Goal: Task Accomplishment & Management: Use online tool/utility

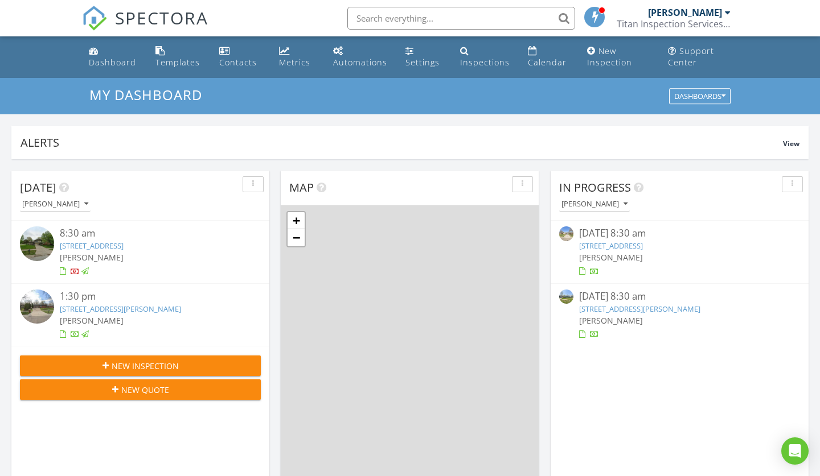
scroll to position [1037, 820]
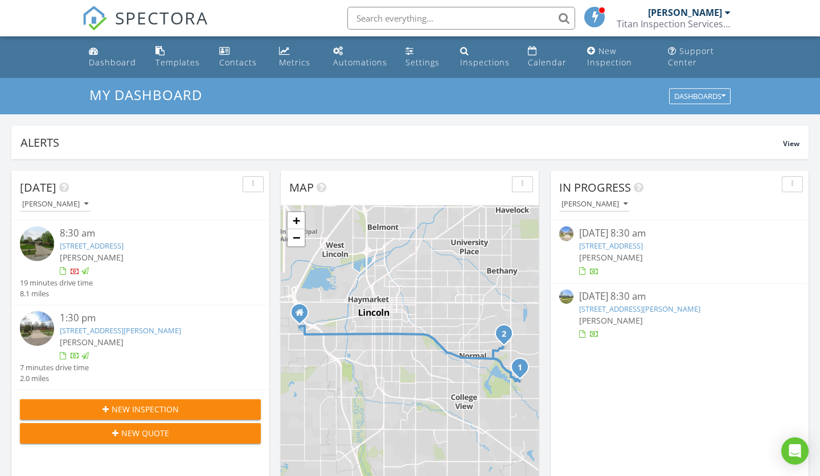
click at [117, 329] on link "1916 Monterey Dr, Lincoln, NE 68506" at bounding box center [120, 331] width 121 height 10
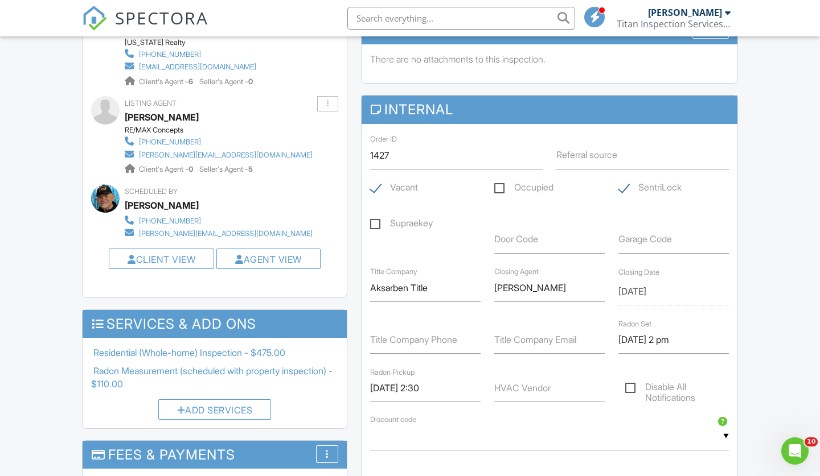
scroll to position [269, 0]
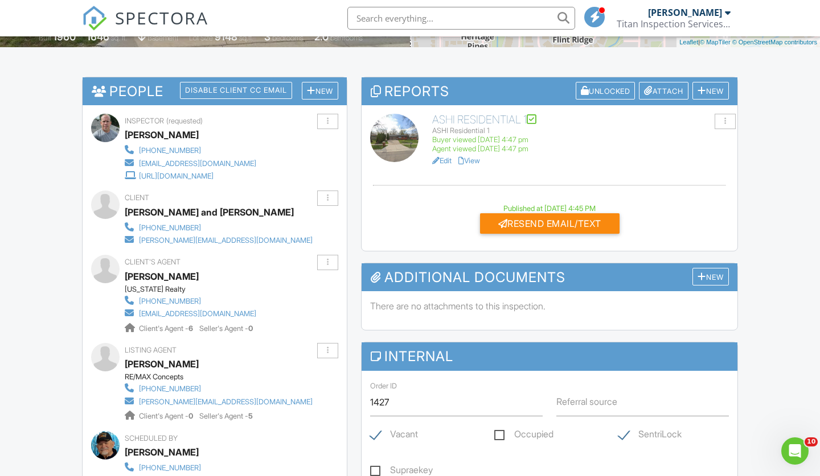
click at [490, 115] on h6 "ASHI Residential 1" at bounding box center [580, 120] width 297 height 12
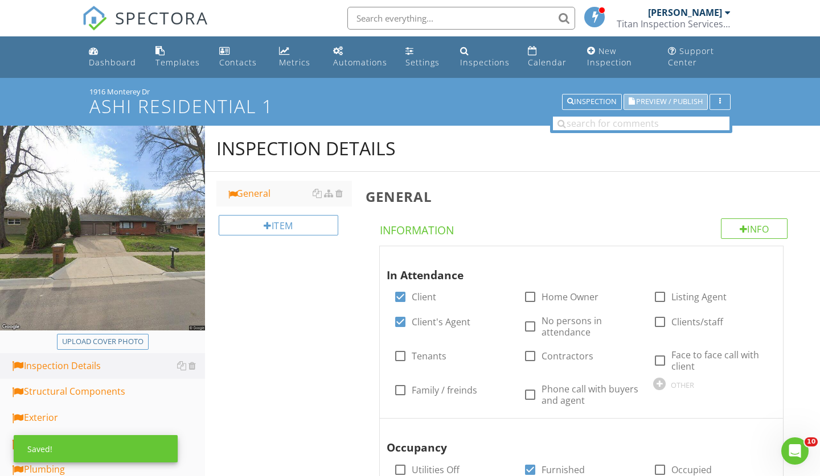
click at [647, 105] on span "Preview / Publish" at bounding box center [669, 101] width 67 height 7
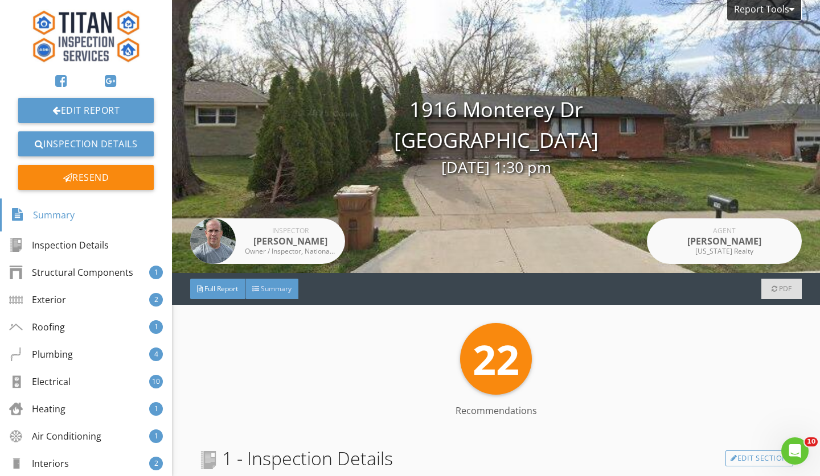
click at [274, 294] on div "Summary" at bounding box center [271, 289] width 53 height 20
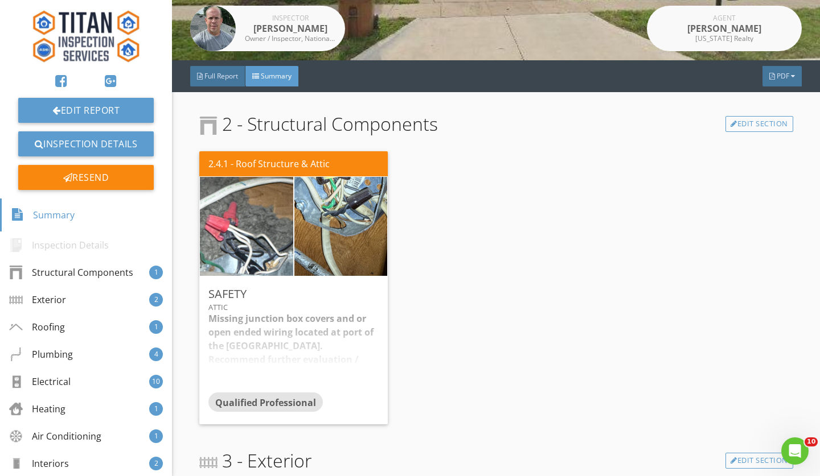
scroll to position [217, 0]
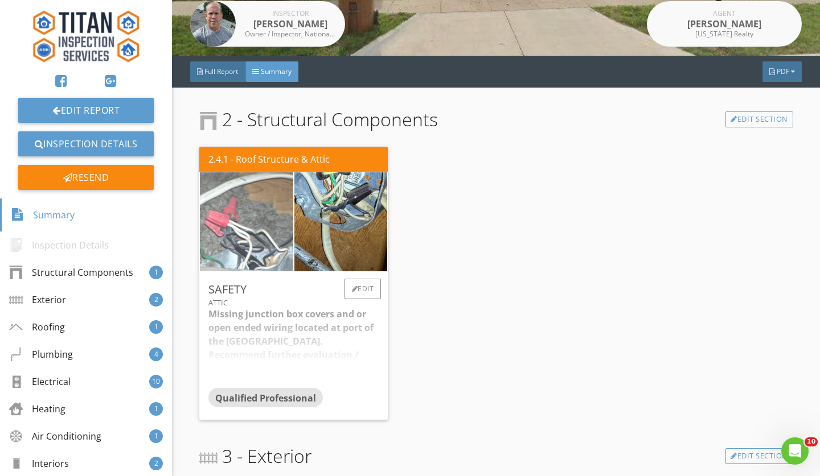
click at [266, 213] on img at bounding box center [247, 222] width 186 height 248
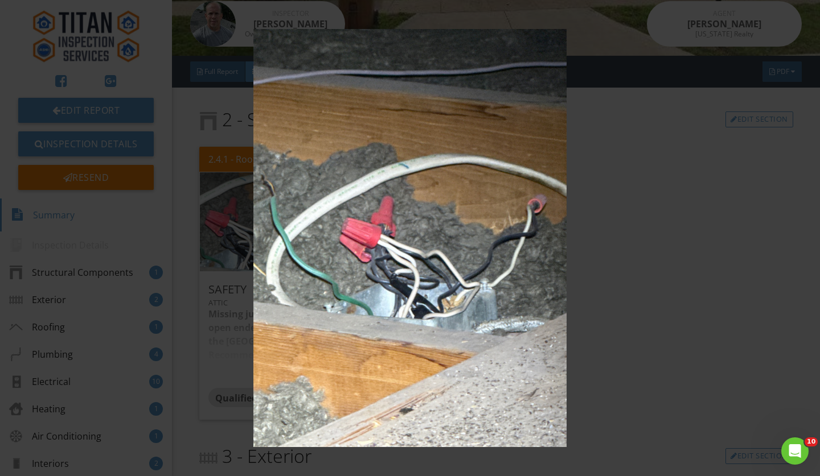
click at [630, 327] on img at bounding box center [410, 238] width 744 height 418
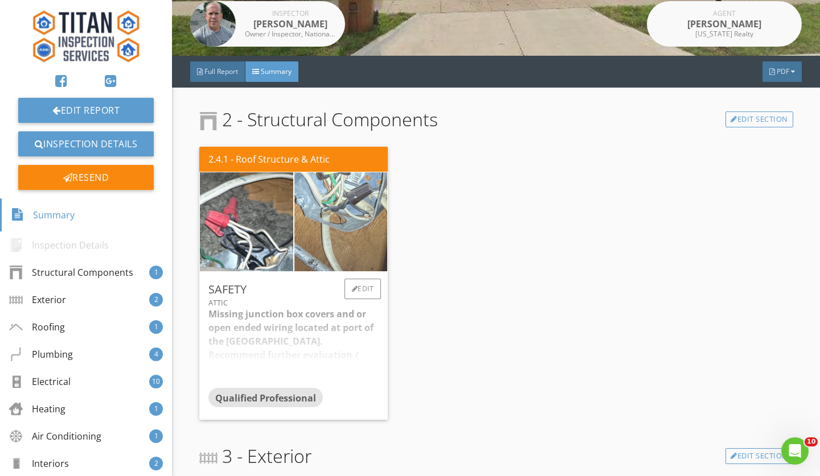
click at [305, 202] on img at bounding box center [341, 222] width 186 height 248
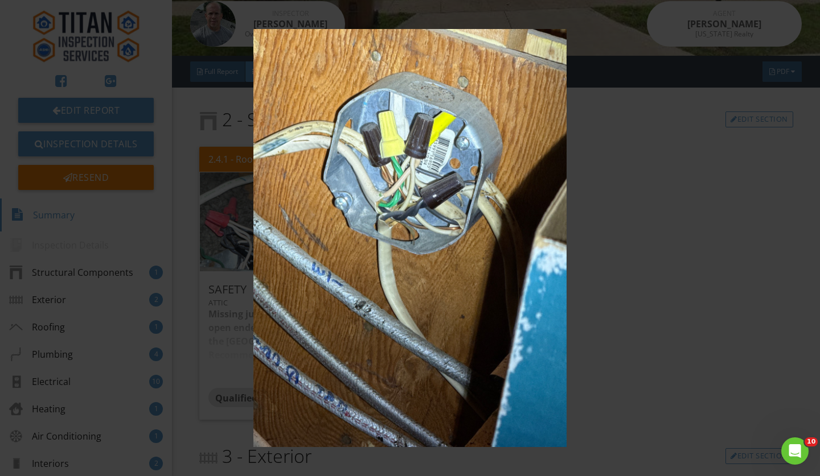
click at [778, 355] on img at bounding box center [410, 238] width 744 height 418
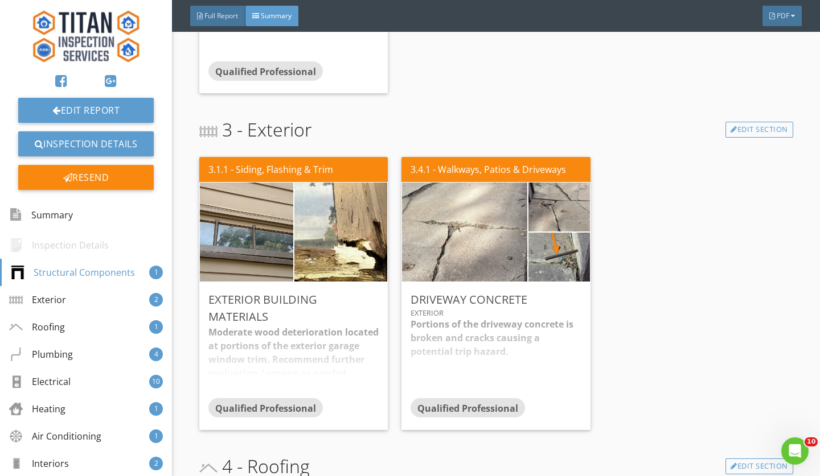
scroll to position [514, 0]
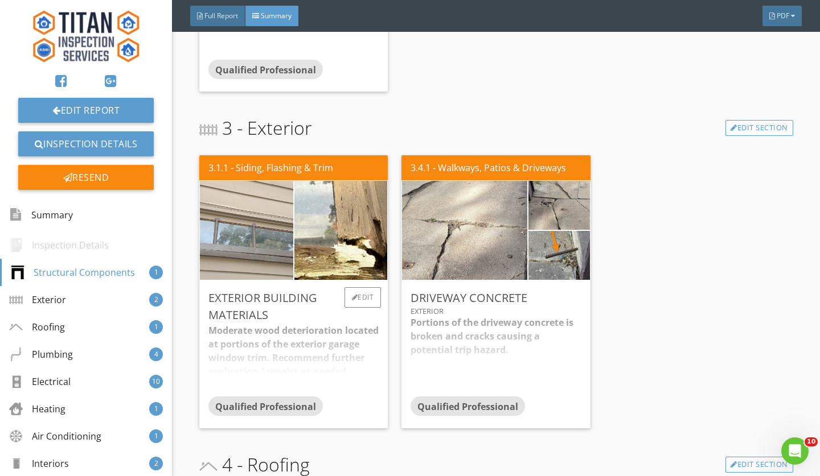
click at [224, 228] on img at bounding box center [246, 230] width 233 height 175
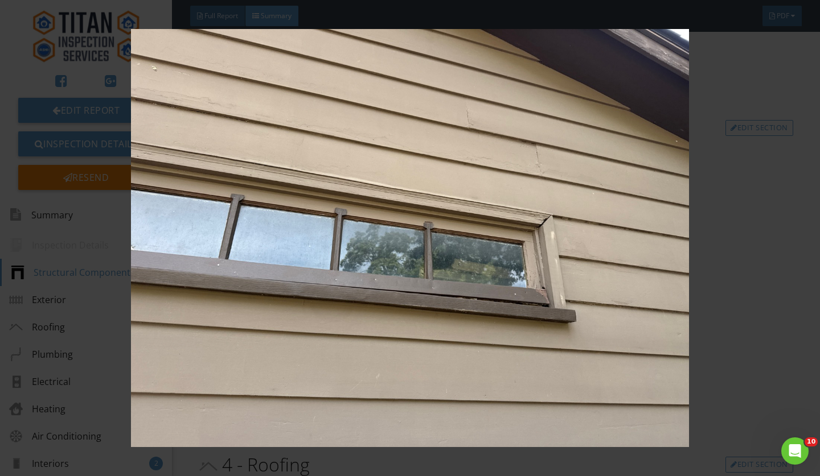
click at [761, 369] on img at bounding box center [410, 238] width 744 height 418
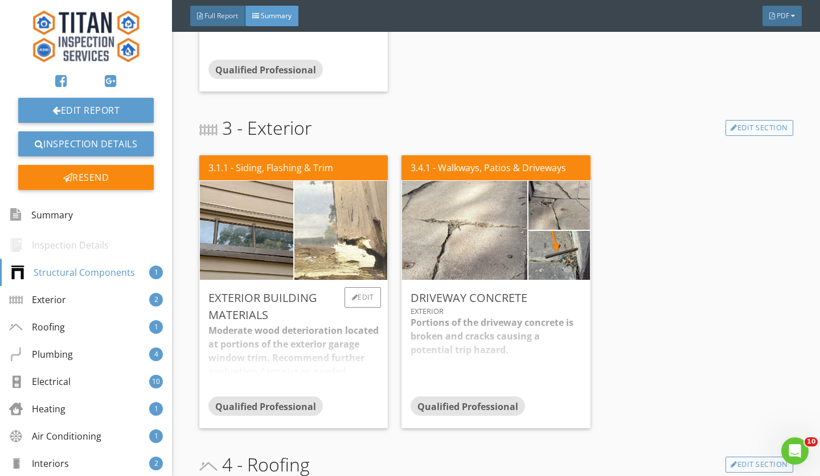
click at [369, 228] on img at bounding box center [341, 231] width 186 height 248
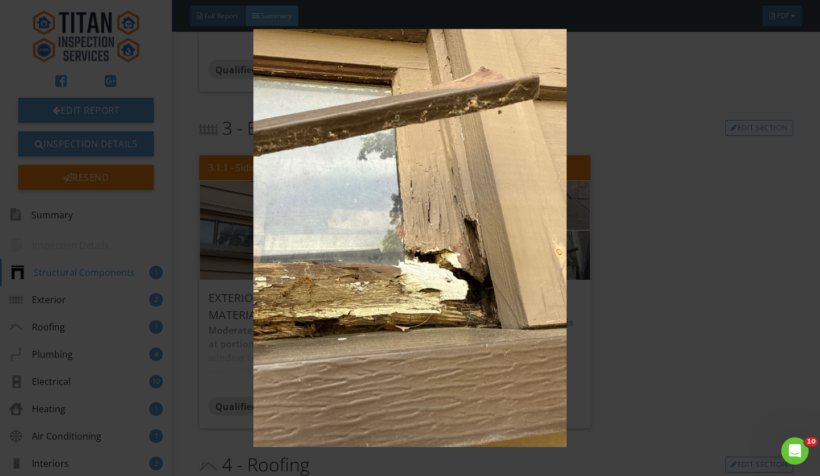
click at [819, 385] on div at bounding box center [410, 238] width 820 height 476
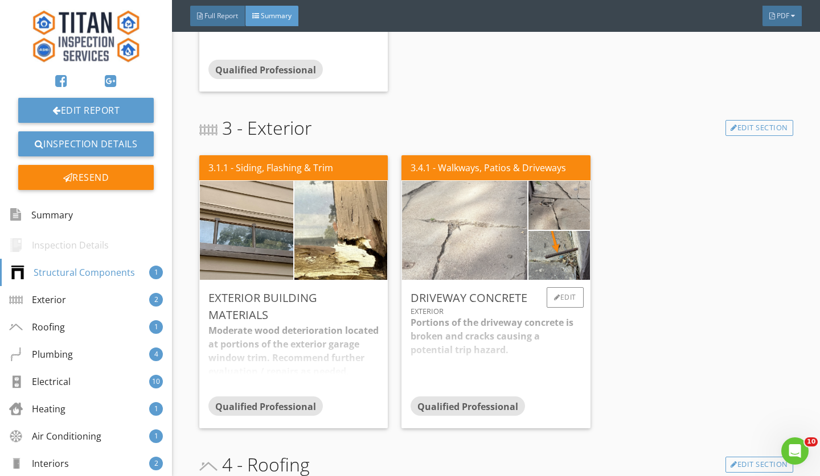
click at [456, 234] on img at bounding box center [465, 231] width 186 height 248
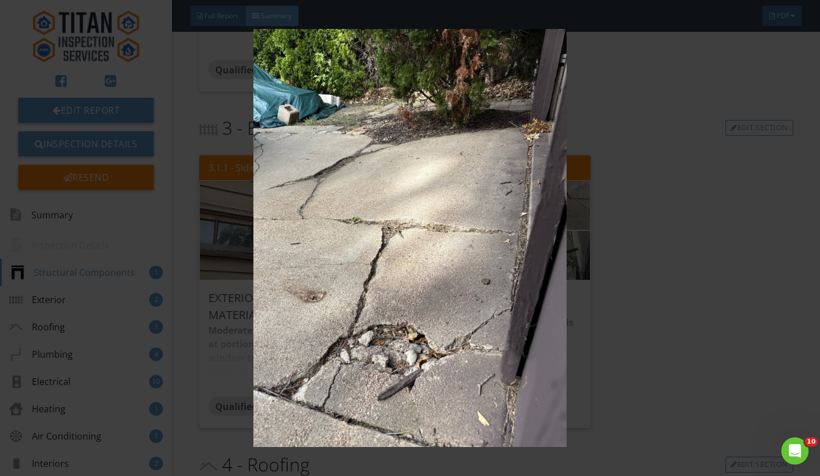
click at [698, 336] on img at bounding box center [410, 238] width 744 height 418
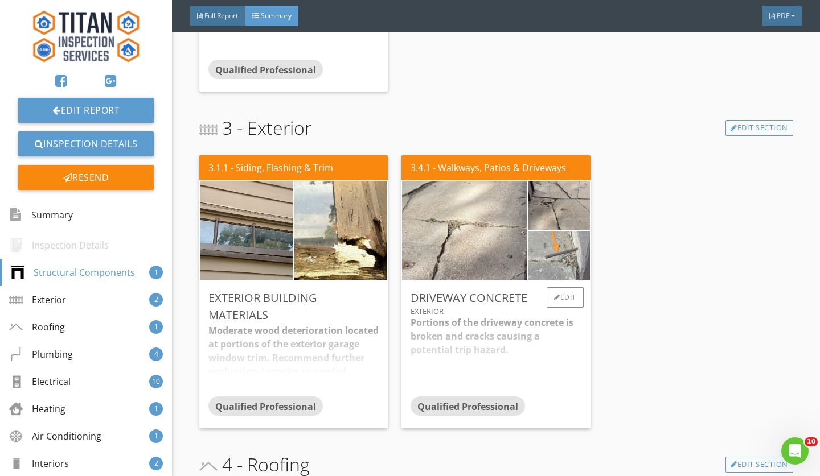
click at [574, 264] on img at bounding box center [559, 256] width 92 height 122
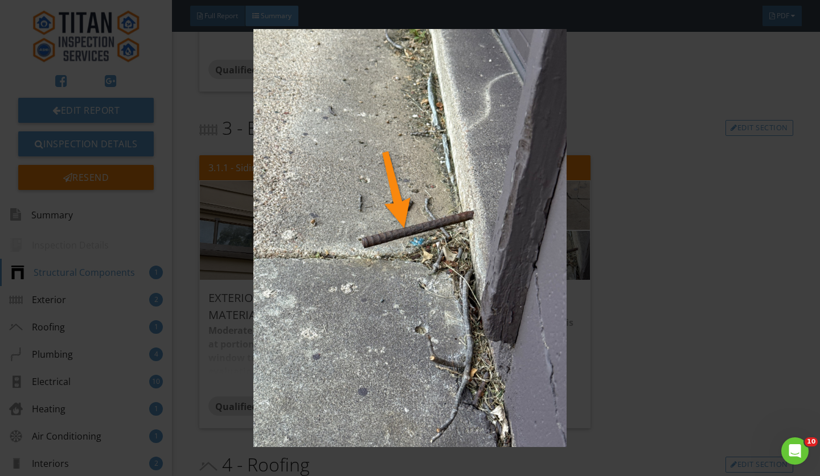
click at [704, 239] on img at bounding box center [410, 238] width 744 height 418
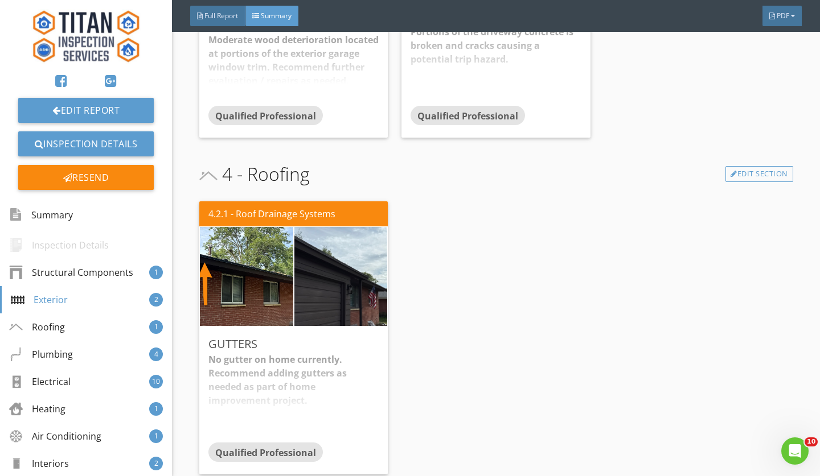
scroll to position [813, 0]
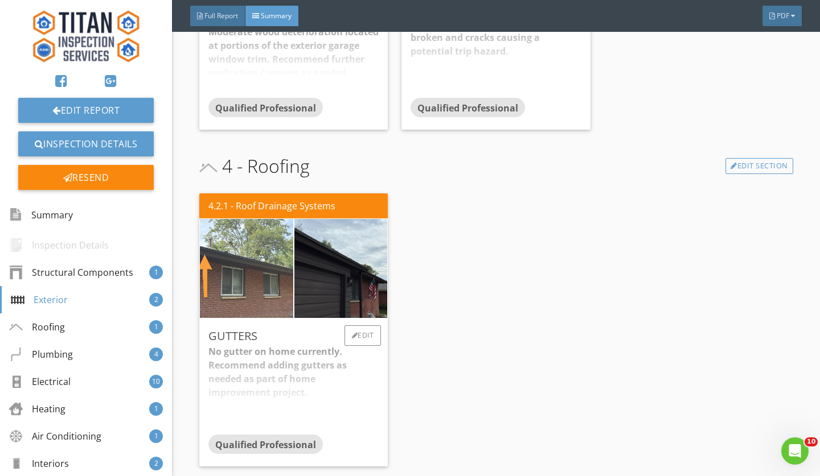
click at [244, 276] on img at bounding box center [246, 268] width 233 height 175
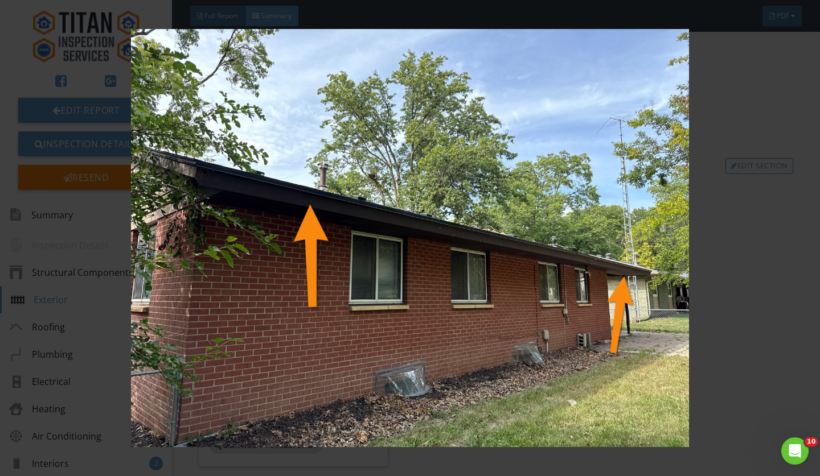
click at [770, 237] on img at bounding box center [410, 238] width 744 height 418
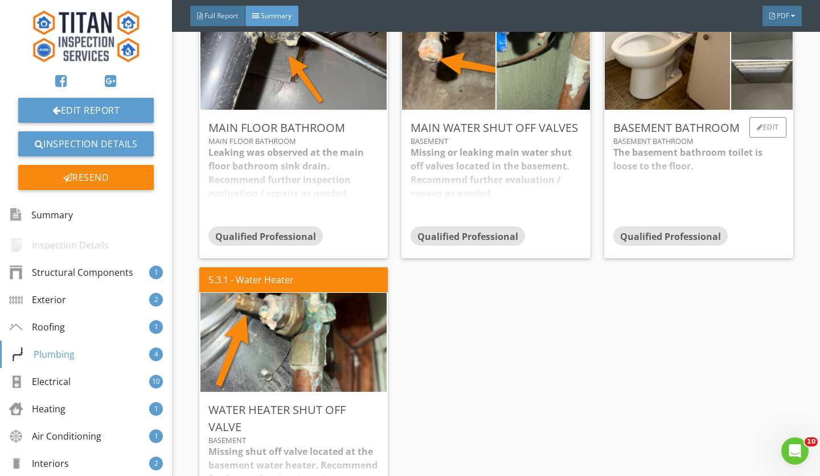
scroll to position [1359, 0]
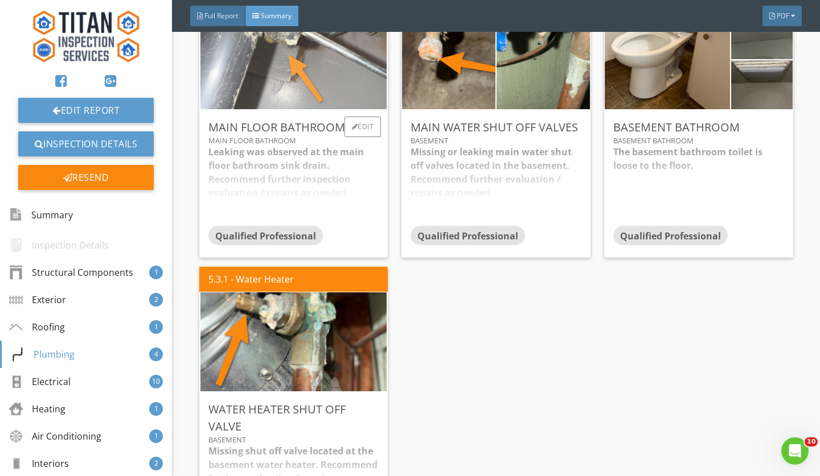
click at [301, 75] on img at bounding box center [293, 60] width 186 height 248
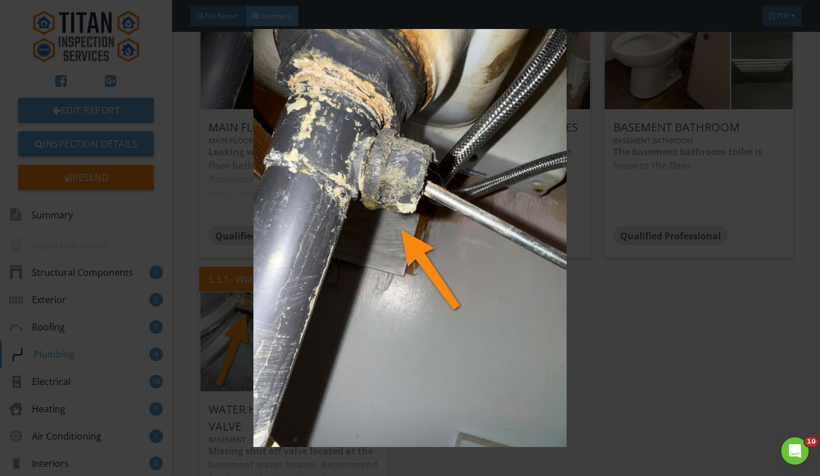
click at [685, 420] on img at bounding box center [410, 238] width 744 height 418
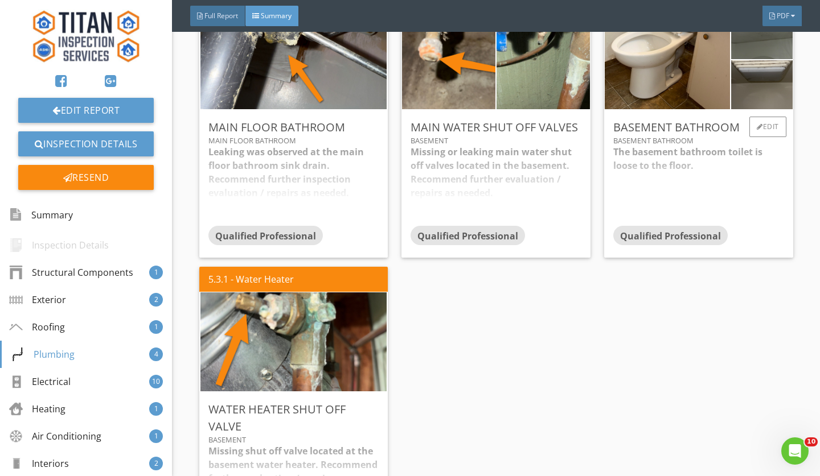
click at [685, 151] on div "The basement bathroom toilet is loose to the floor. Evidence of what appears to…" at bounding box center [698, 185] width 171 height 81
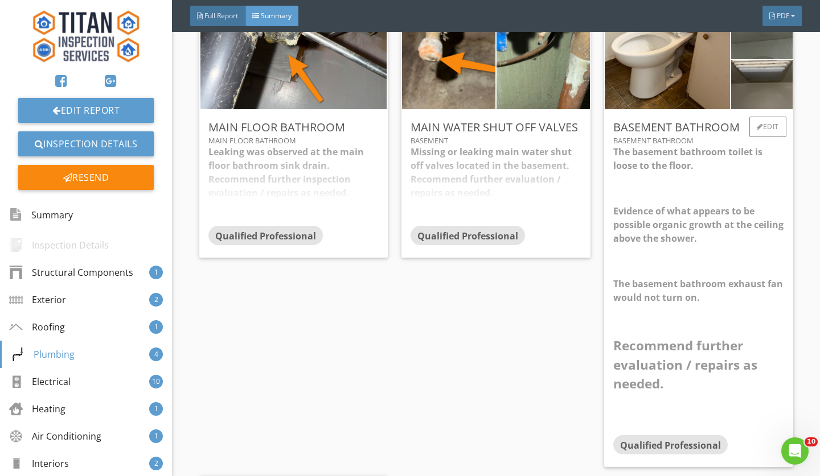
click at [648, 112] on div "Basement bathroom Basement Bathroom The basement bathroom toilet is loose to th…" at bounding box center [698, 288] width 189 height 357
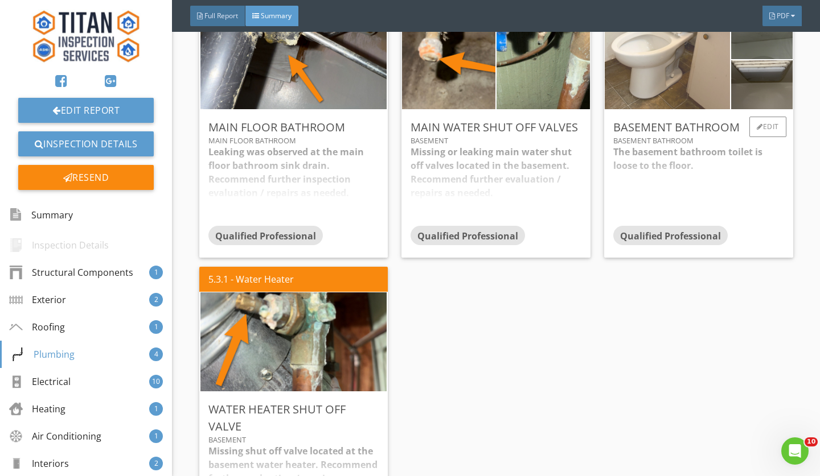
click at [648, 89] on img at bounding box center [667, 60] width 186 height 248
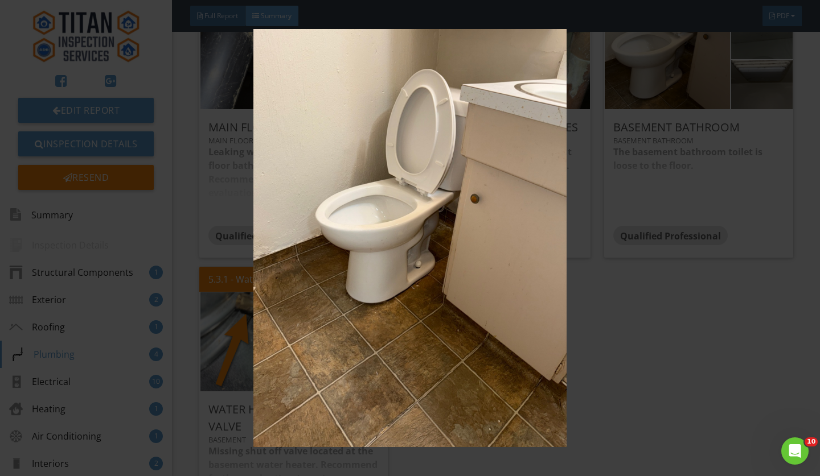
click at [663, 313] on img at bounding box center [410, 238] width 744 height 418
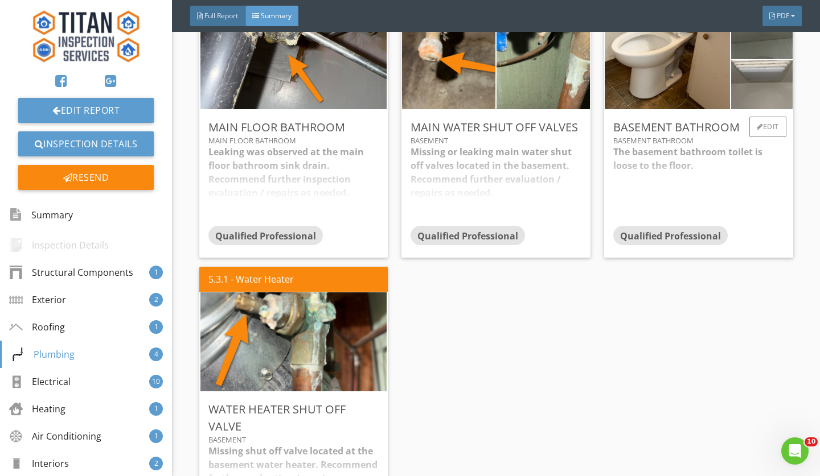
click at [758, 96] on img at bounding box center [762, 85] width 92 height 122
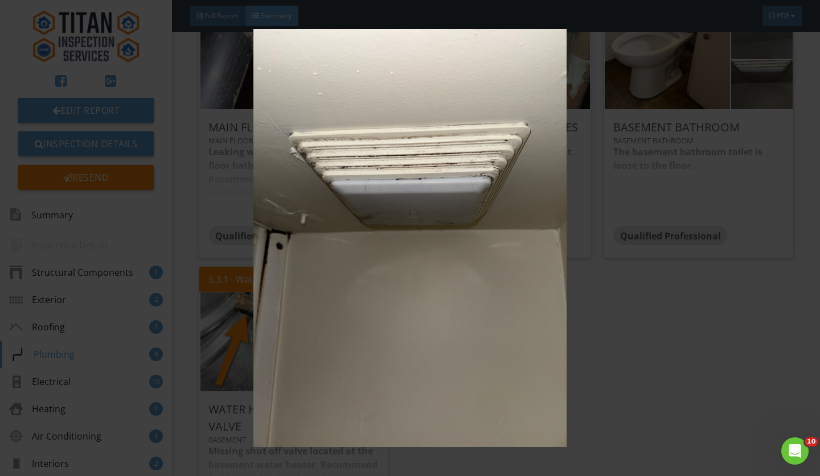
click at [688, 319] on img at bounding box center [410, 238] width 744 height 418
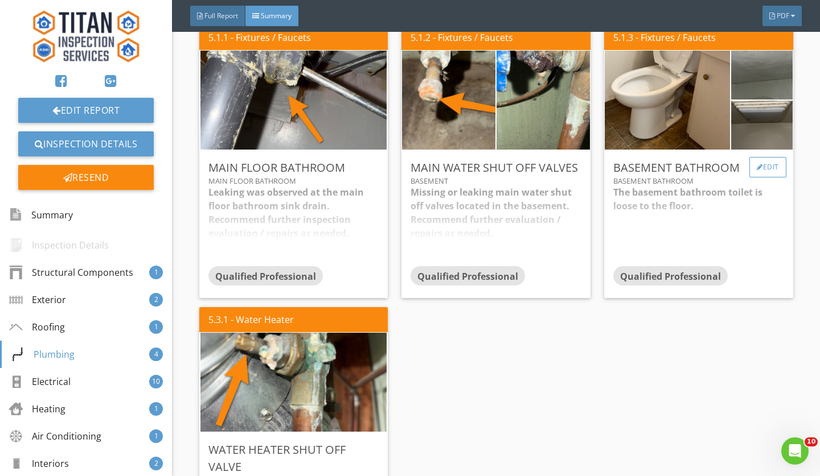
scroll to position [1284, 0]
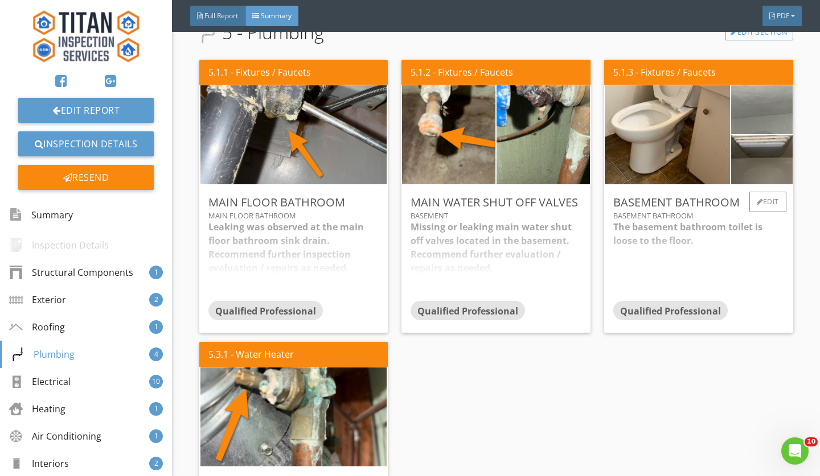
click at [759, 98] on img at bounding box center [762, 110] width 92 height 122
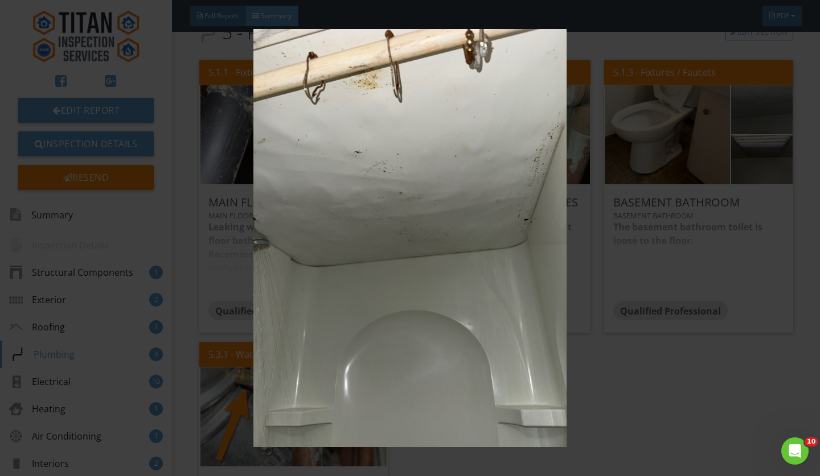
click at [762, 225] on img at bounding box center [410, 238] width 744 height 418
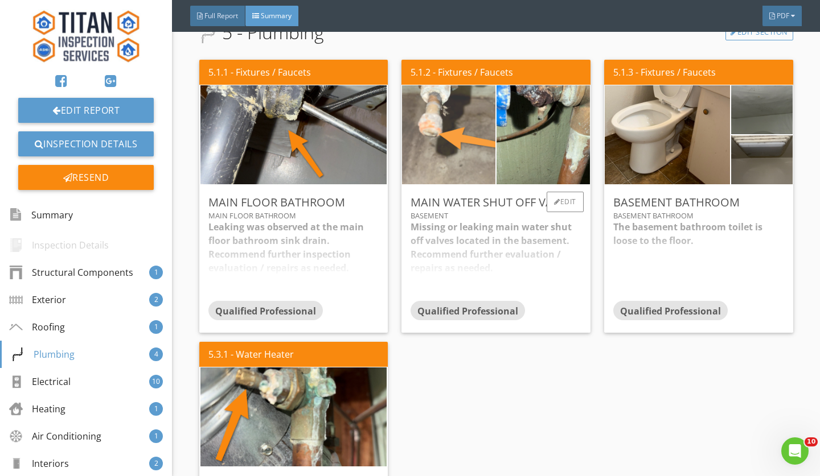
click at [456, 145] on img at bounding box center [449, 135] width 186 height 248
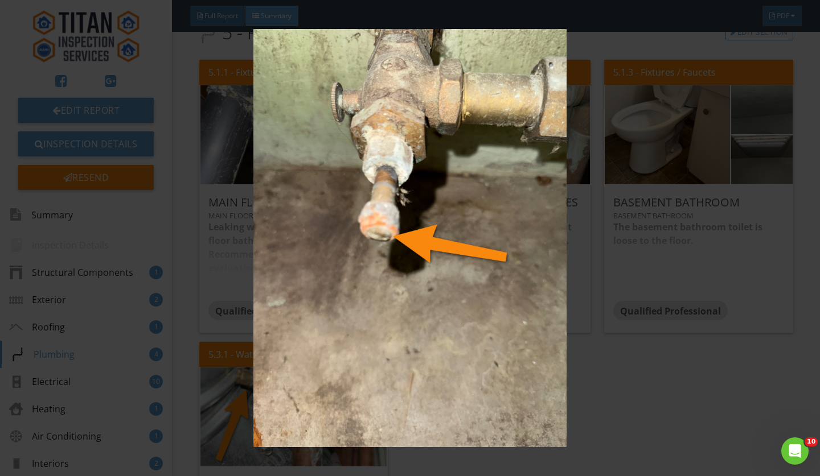
click at [699, 405] on img at bounding box center [410, 238] width 744 height 418
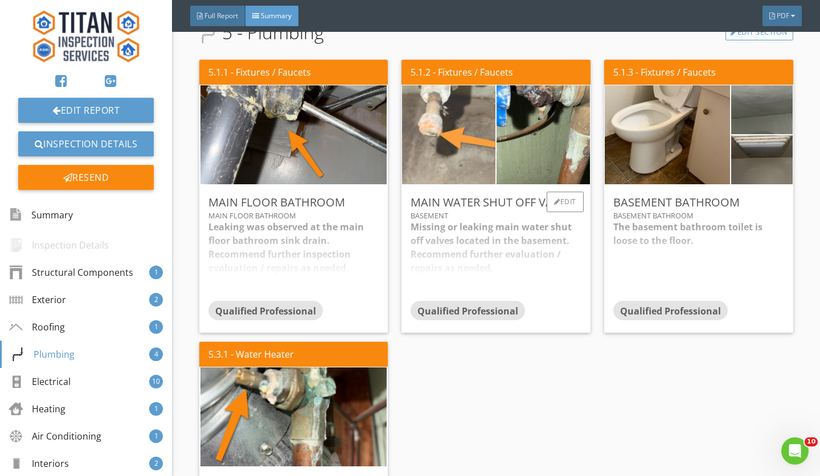
click at [437, 134] on img at bounding box center [449, 135] width 186 height 248
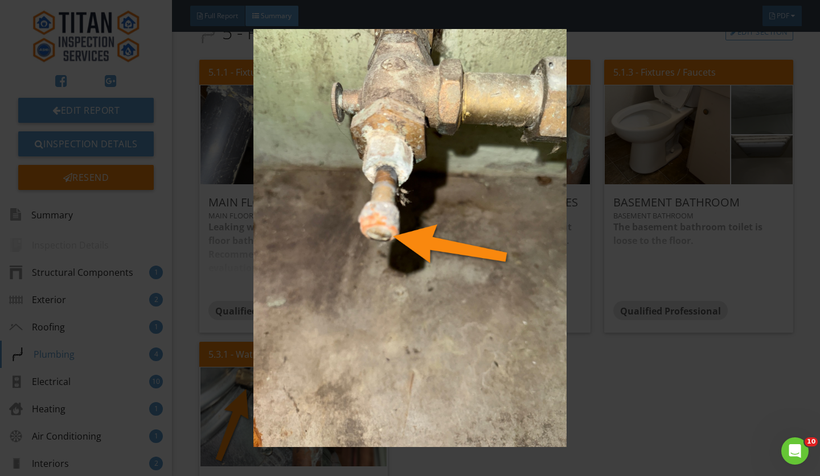
click at [647, 383] on img at bounding box center [410, 238] width 744 height 418
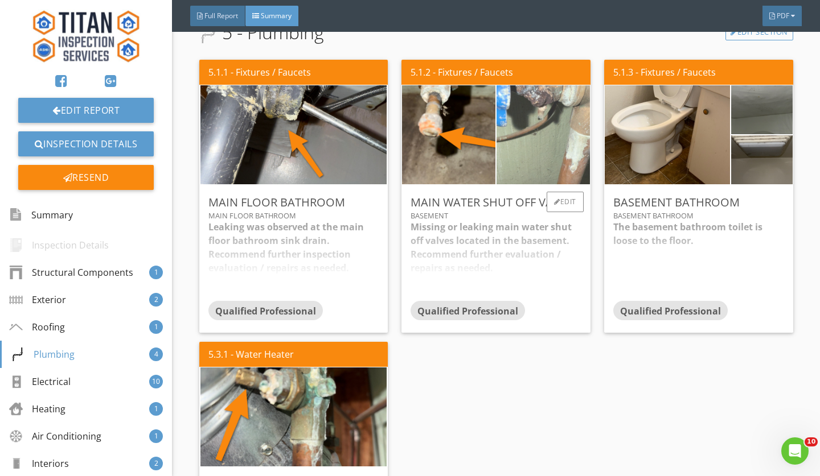
click at [549, 161] on img at bounding box center [543, 135] width 186 height 248
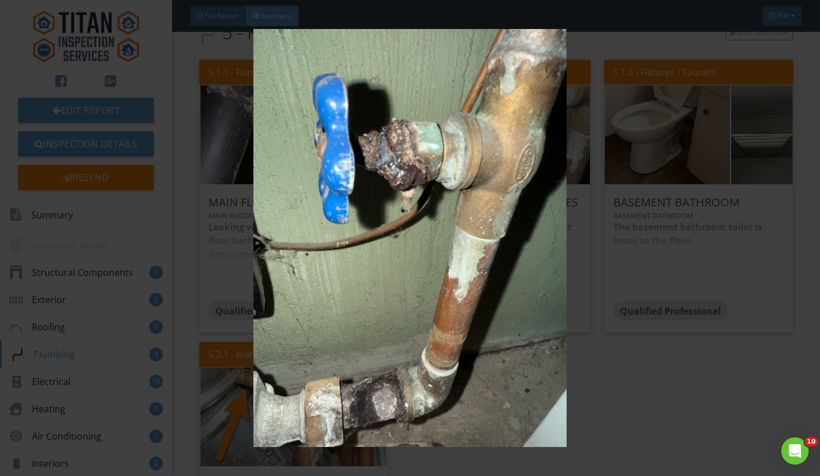
click at [619, 365] on img at bounding box center [410, 238] width 744 height 418
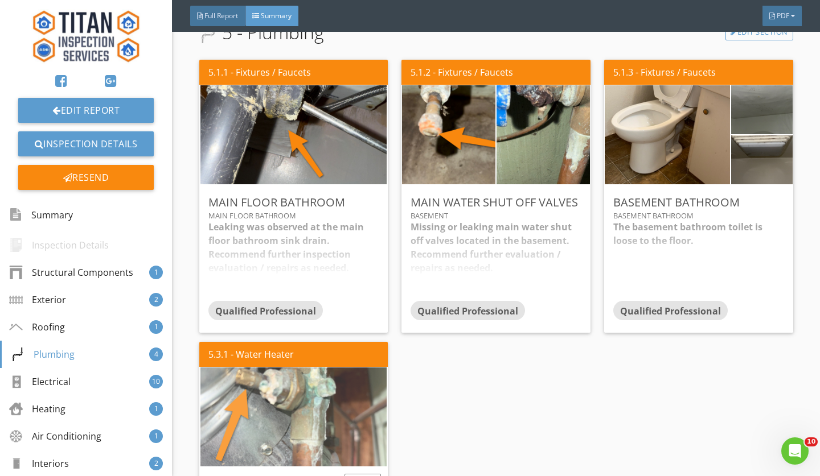
click at [286, 392] on img at bounding box center [293, 418] width 186 height 248
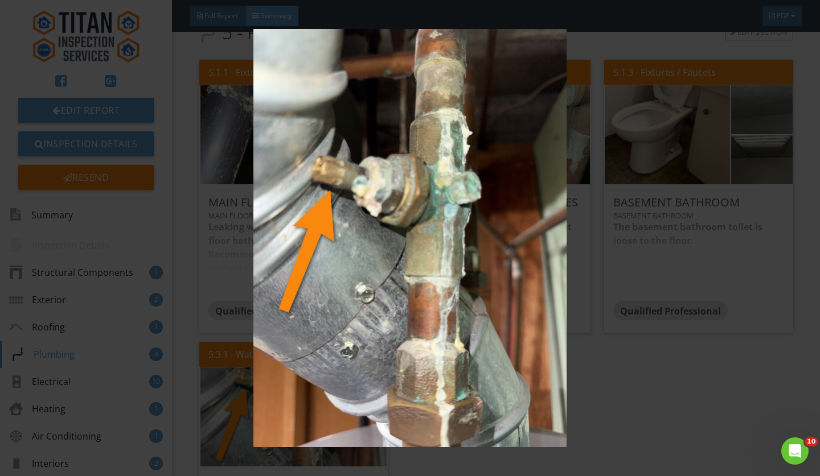
click at [647, 399] on img at bounding box center [410, 238] width 744 height 418
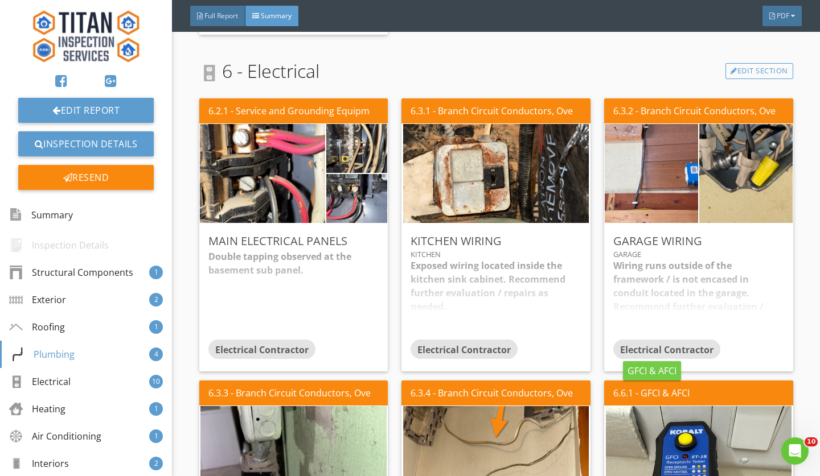
scroll to position [1876, 0]
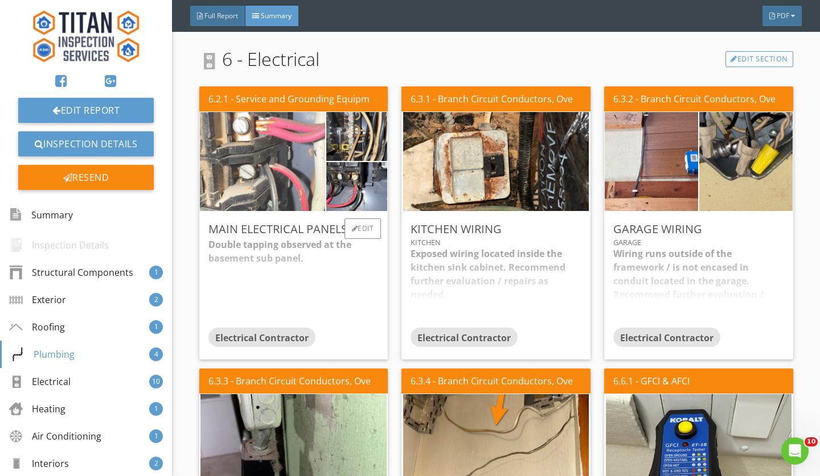
click at [267, 155] on img at bounding box center [263, 162] width 186 height 248
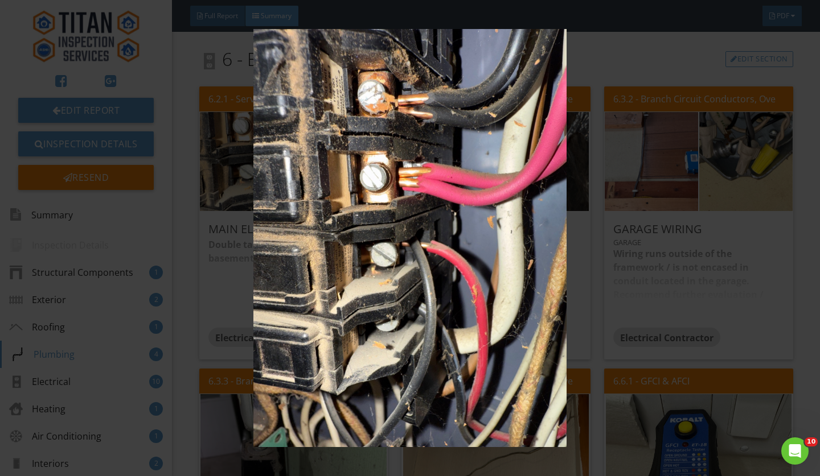
click at [607, 67] on img at bounding box center [410, 238] width 744 height 418
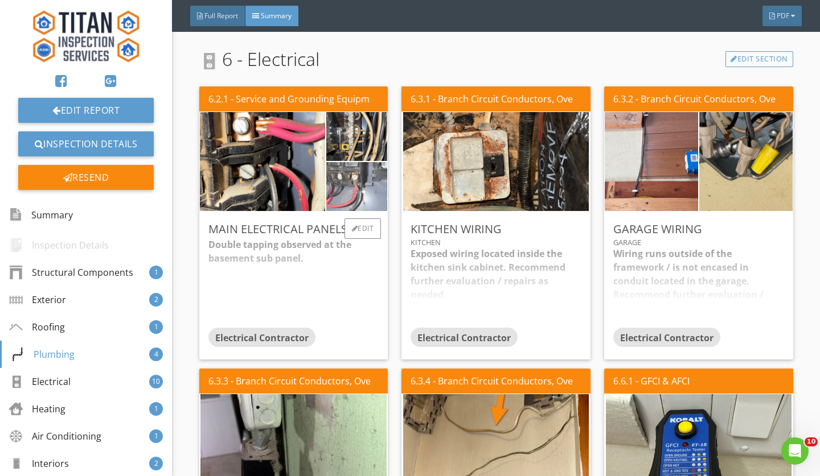
click at [355, 181] on img at bounding box center [357, 187] width 92 height 122
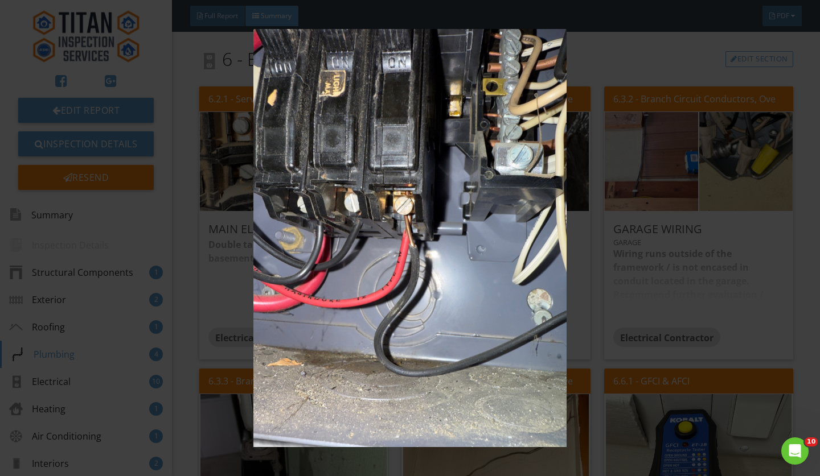
click at [634, 55] on img at bounding box center [410, 238] width 744 height 418
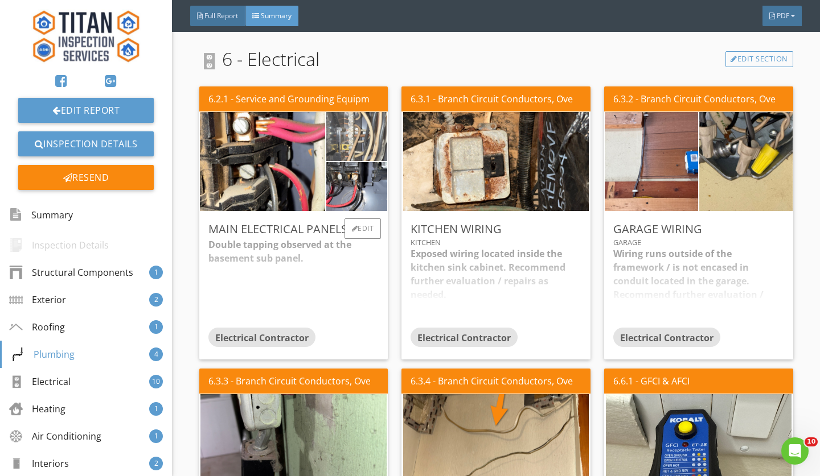
click at [371, 133] on img at bounding box center [357, 137] width 92 height 122
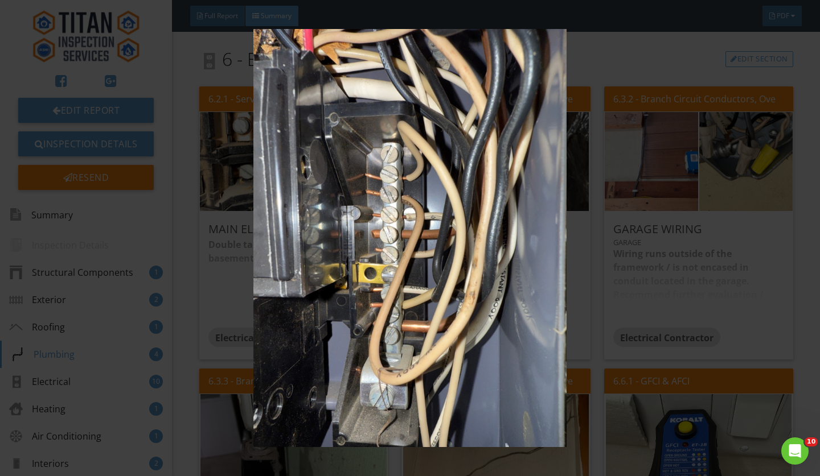
click at [642, 64] on img at bounding box center [410, 238] width 744 height 418
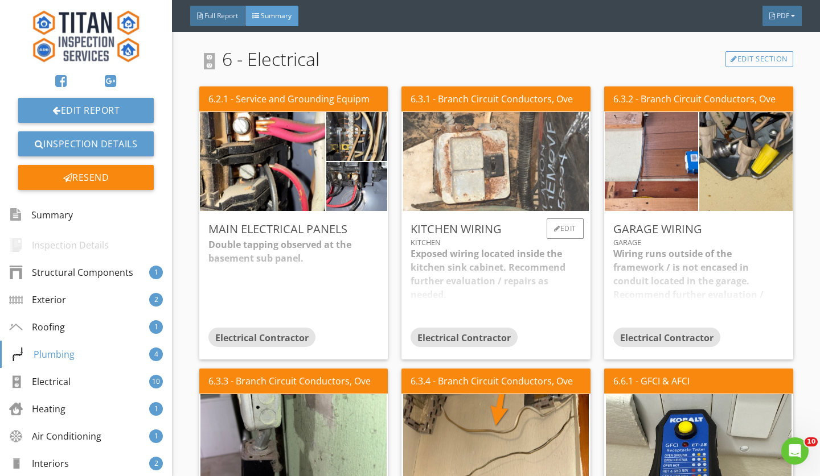
click at [527, 143] on img at bounding box center [496, 162] width 186 height 248
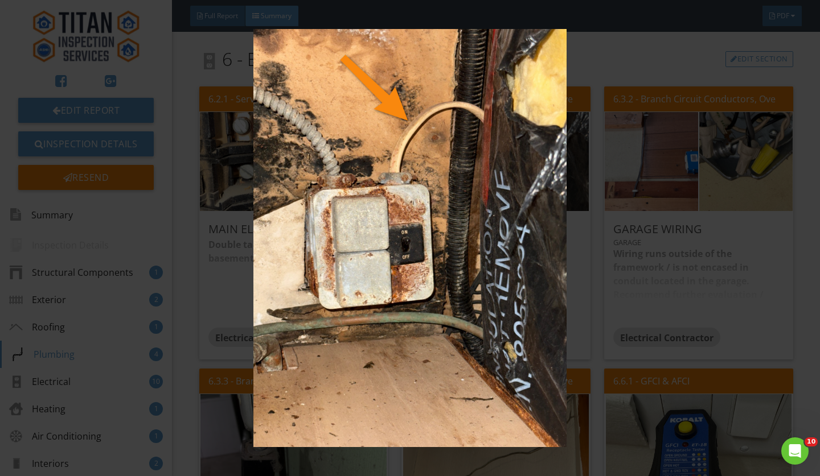
click at [611, 57] on img at bounding box center [410, 238] width 744 height 418
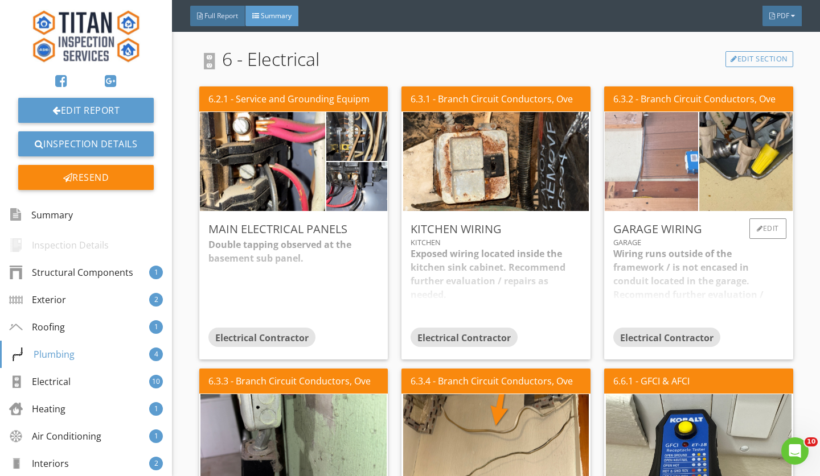
click at [663, 168] on img at bounding box center [651, 162] width 186 height 248
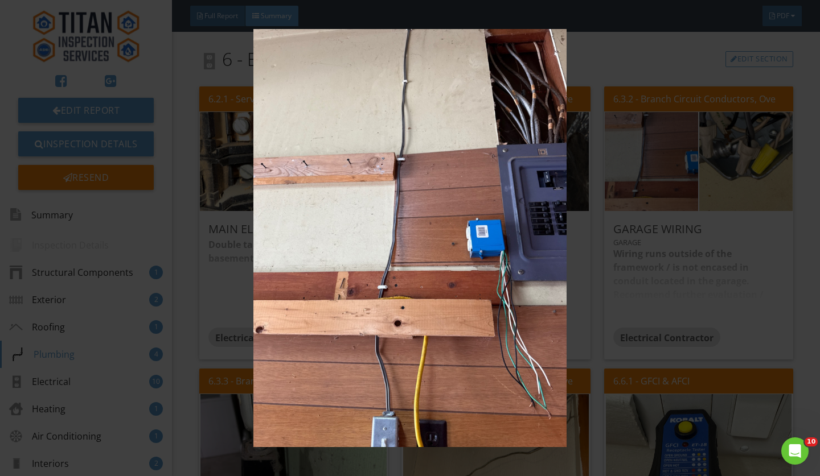
click at [738, 178] on img at bounding box center [410, 238] width 744 height 418
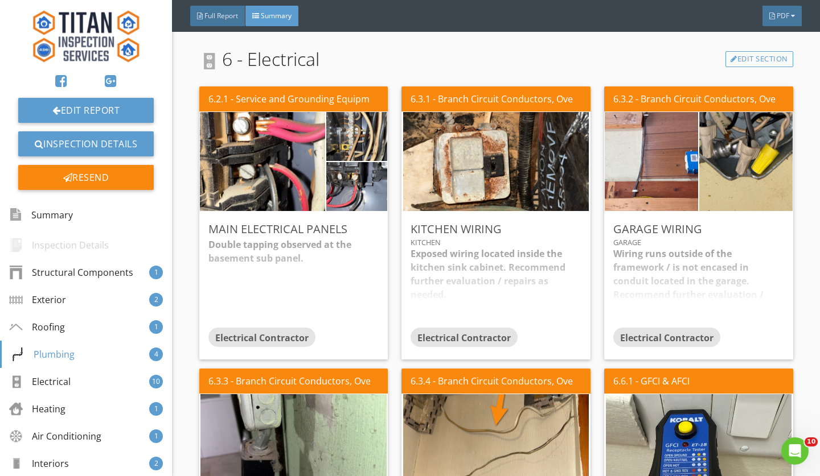
click at [738, 178] on img at bounding box center [746, 162] width 186 height 248
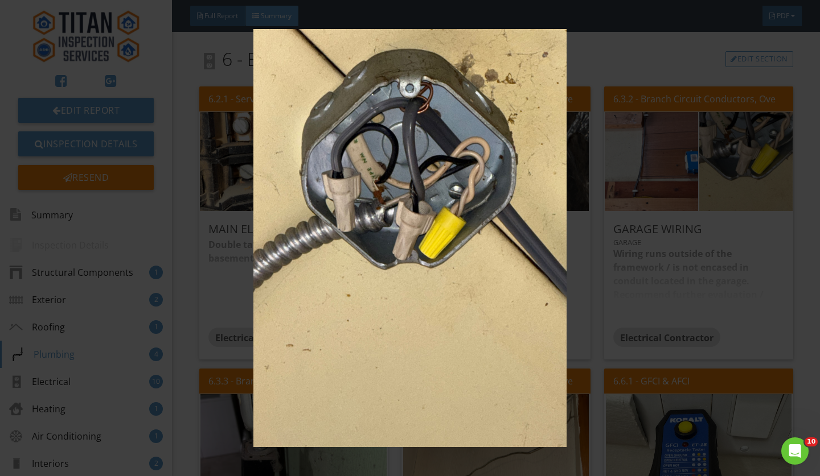
click at [685, 50] on img at bounding box center [410, 238] width 744 height 418
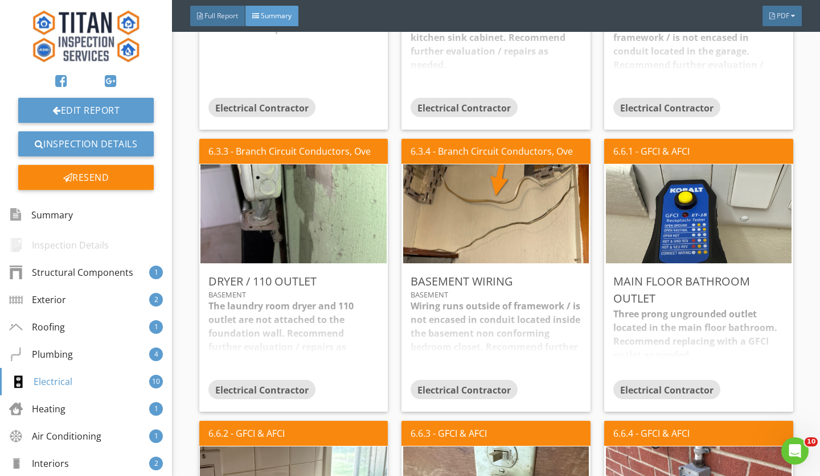
scroll to position [2107, 0]
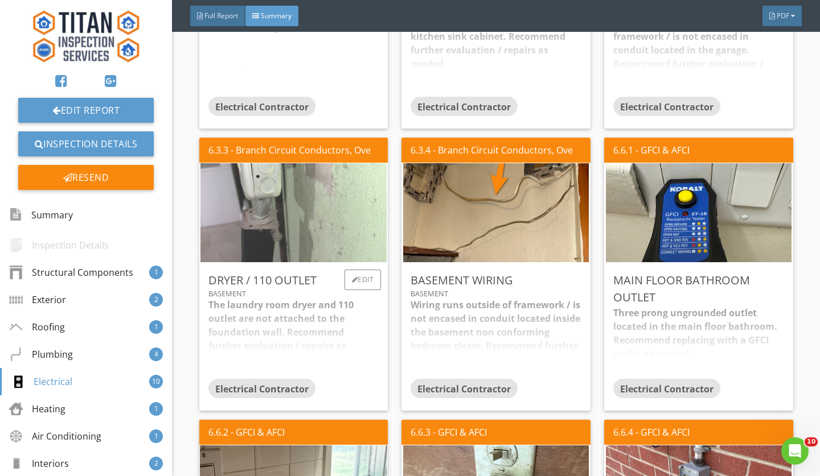
click at [369, 212] on img at bounding box center [293, 213] width 186 height 248
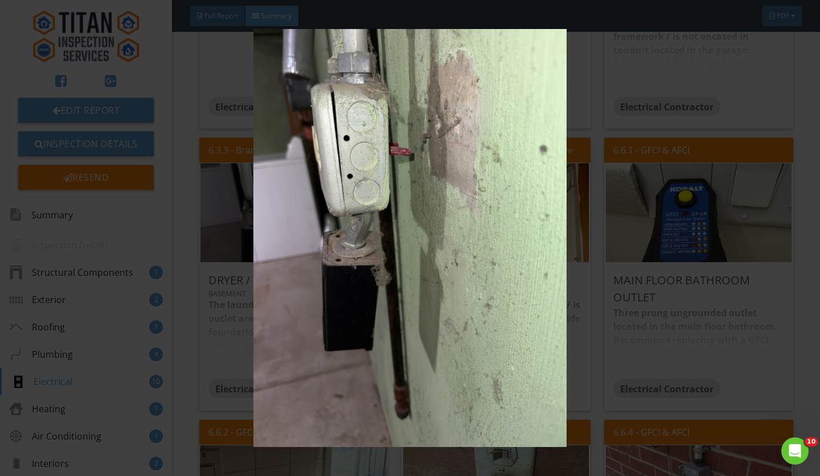
click at [684, 318] on img at bounding box center [410, 238] width 744 height 418
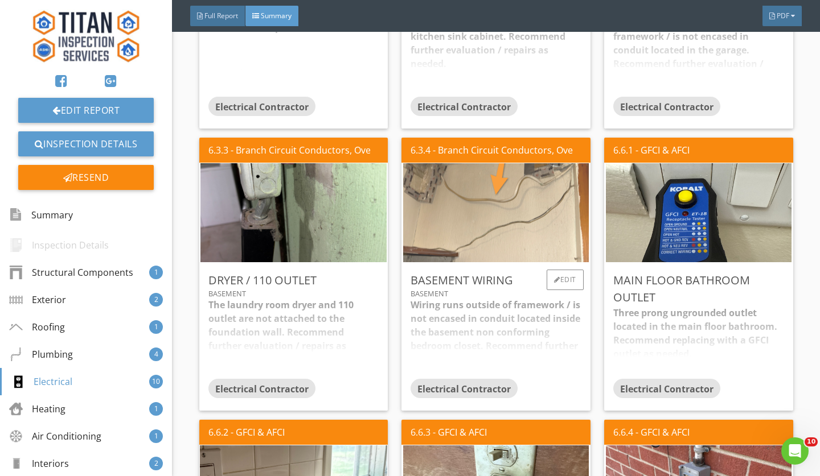
click at [490, 194] on img at bounding box center [496, 213] width 186 height 248
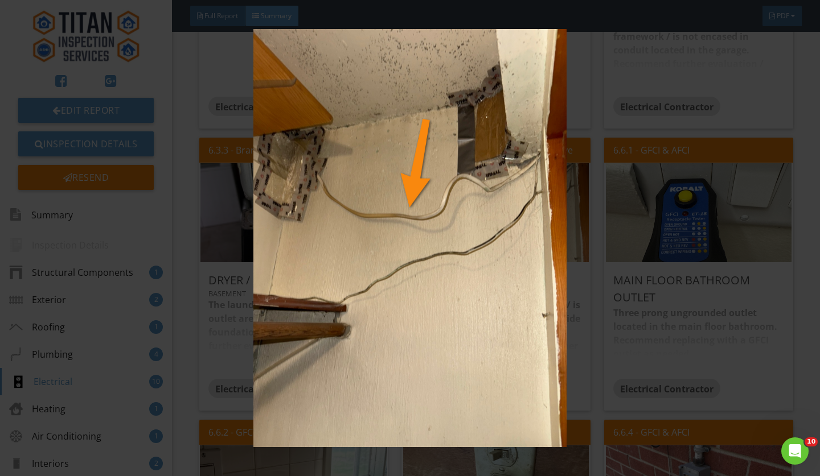
click at [601, 80] on img at bounding box center [410, 238] width 744 height 418
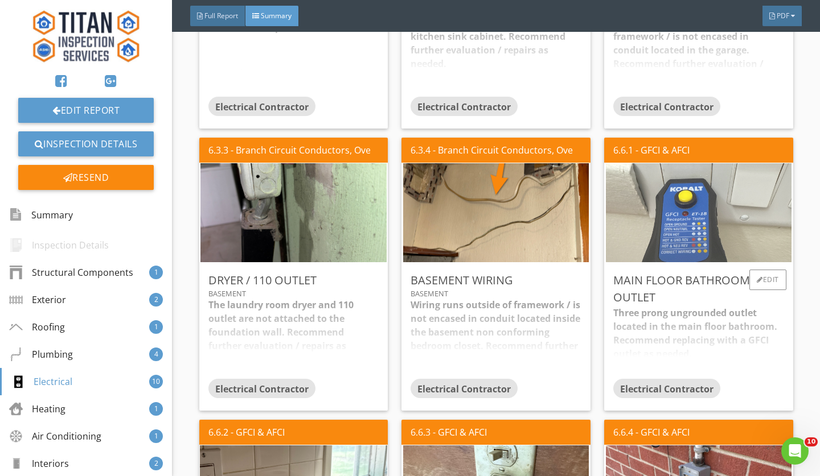
click at [718, 225] on img at bounding box center [699, 213] width 186 height 248
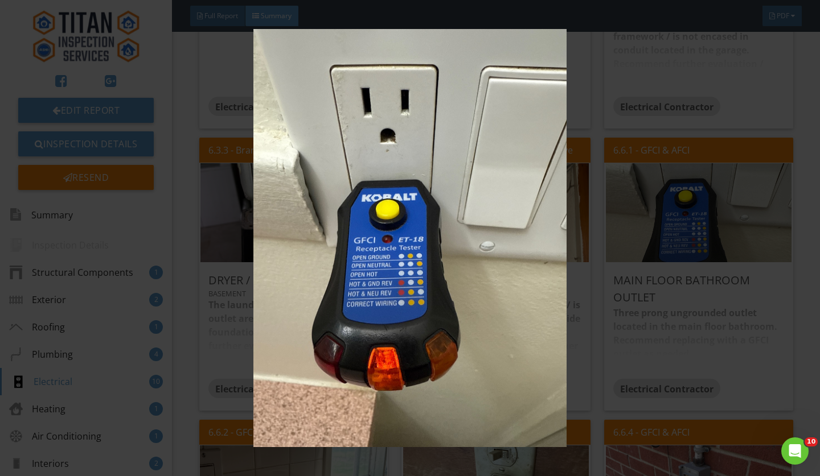
click at [739, 96] on img at bounding box center [410, 238] width 744 height 418
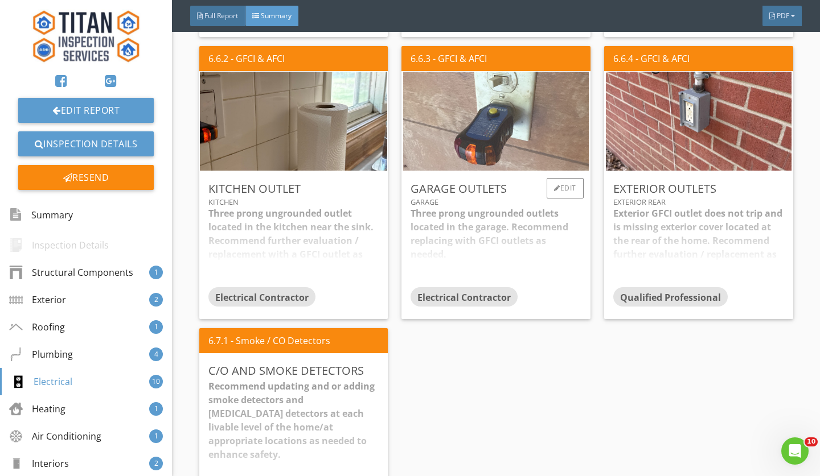
scroll to position [2488, 0]
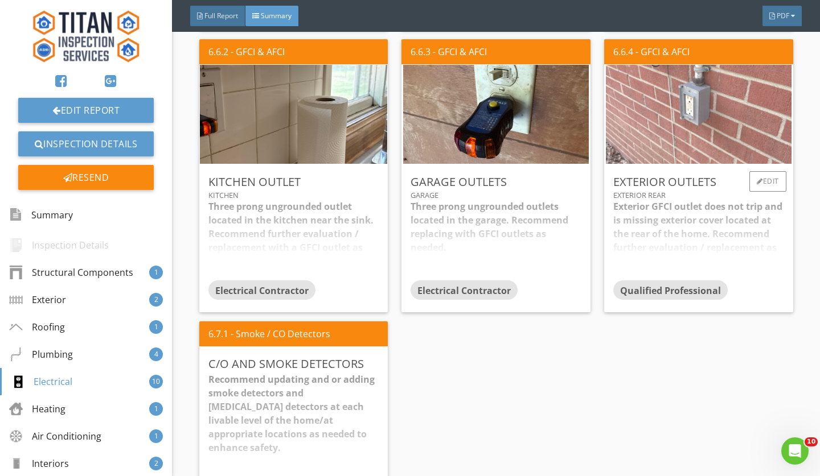
click at [672, 129] on img at bounding box center [699, 115] width 186 height 248
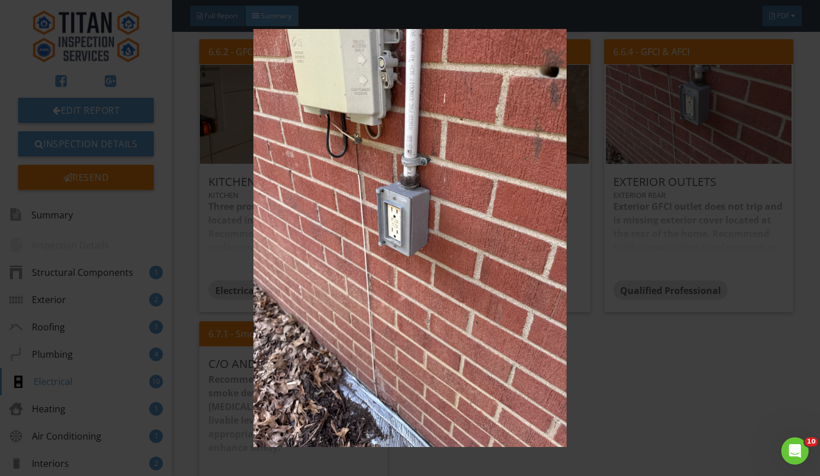
click at [671, 385] on img at bounding box center [410, 238] width 744 height 418
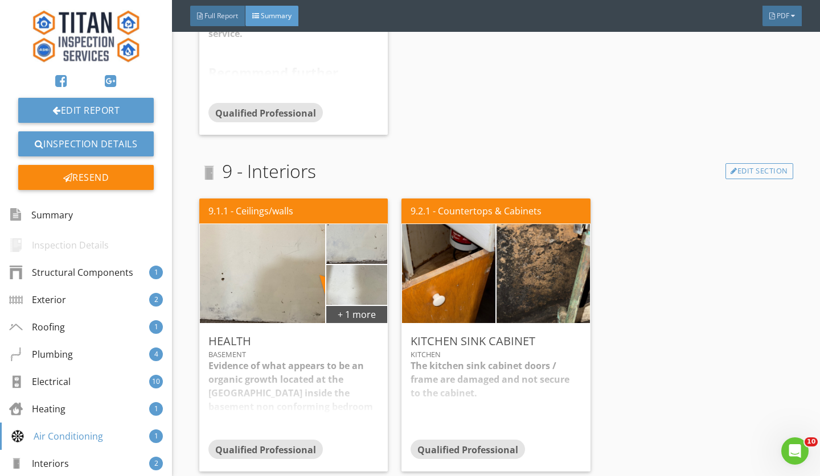
scroll to position [3622, 0]
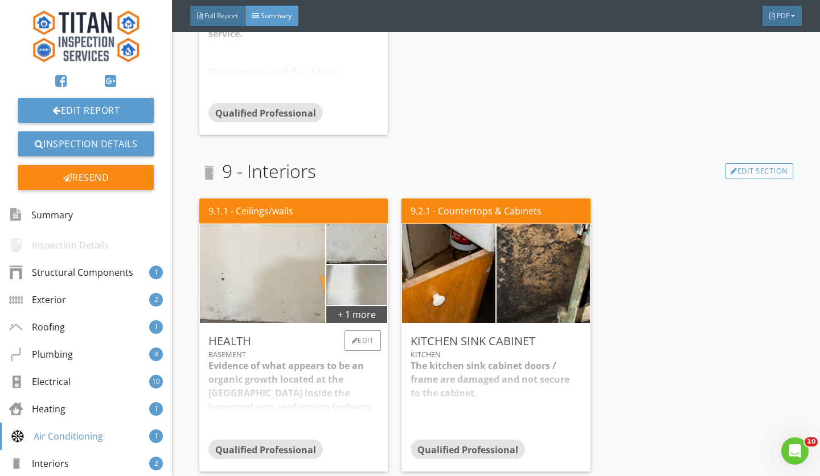
click at [260, 286] on img at bounding box center [262, 274] width 313 height 235
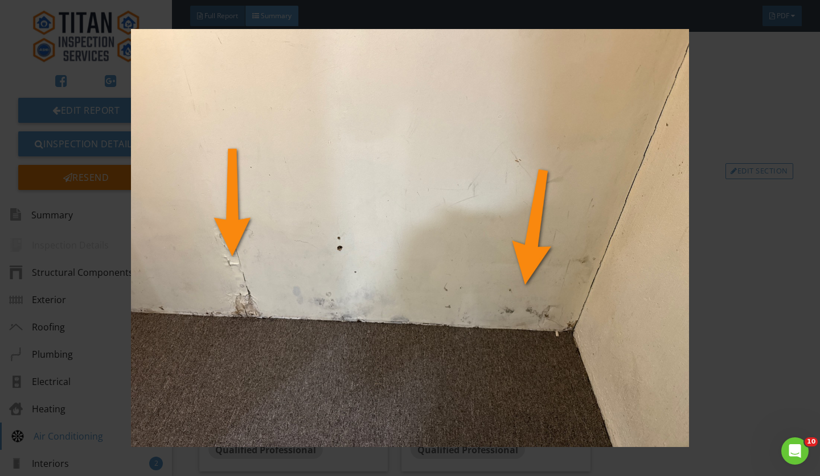
click at [776, 281] on img at bounding box center [410, 238] width 744 height 418
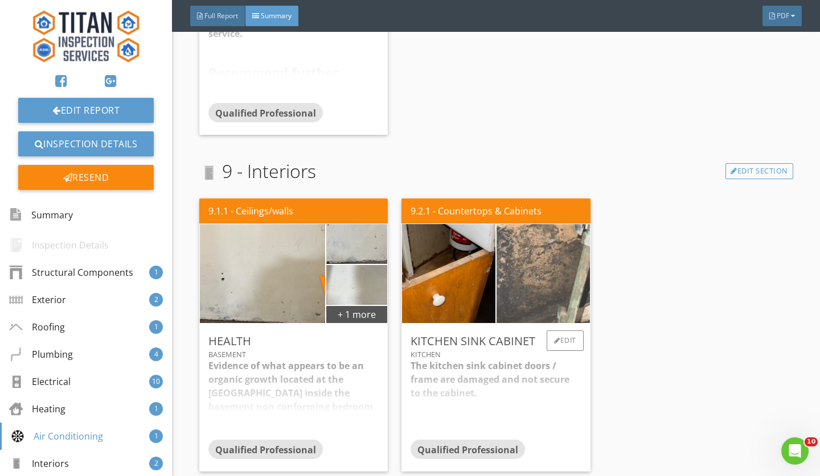
click at [533, 268] on img at bounding box center [543, 274] width 186 height 248
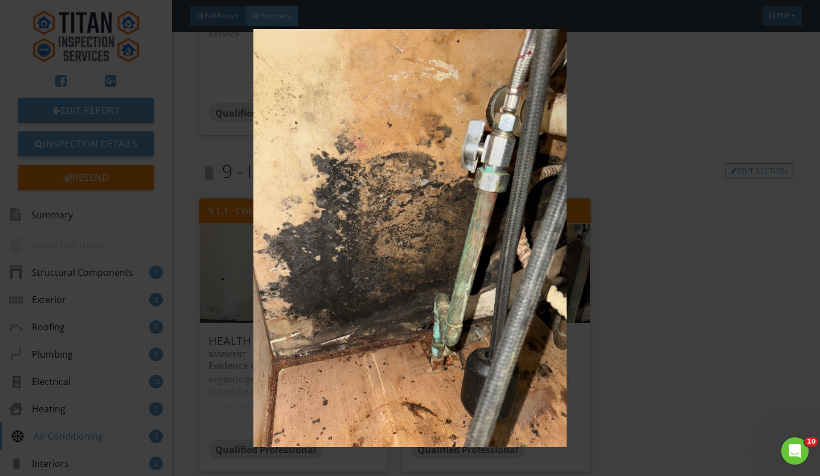
click at [819, 322] on div at bounding box center [410, 238] width 820 height 476
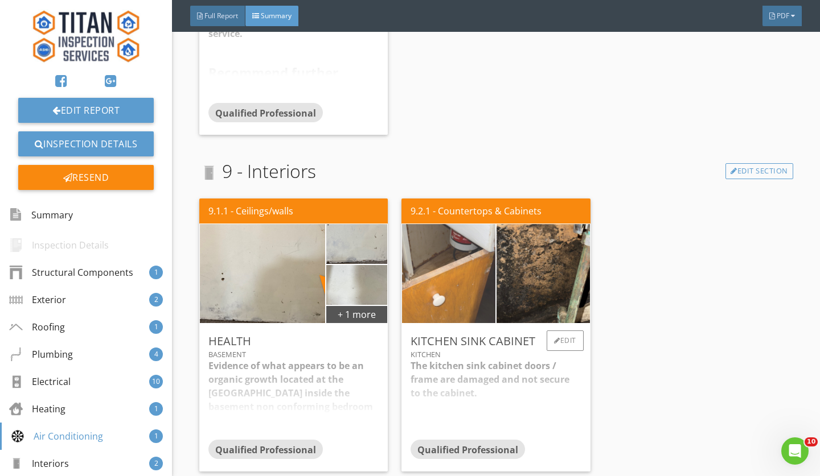
click at [463, 273] on img at bounding box center [449, 274] width 186 height 248
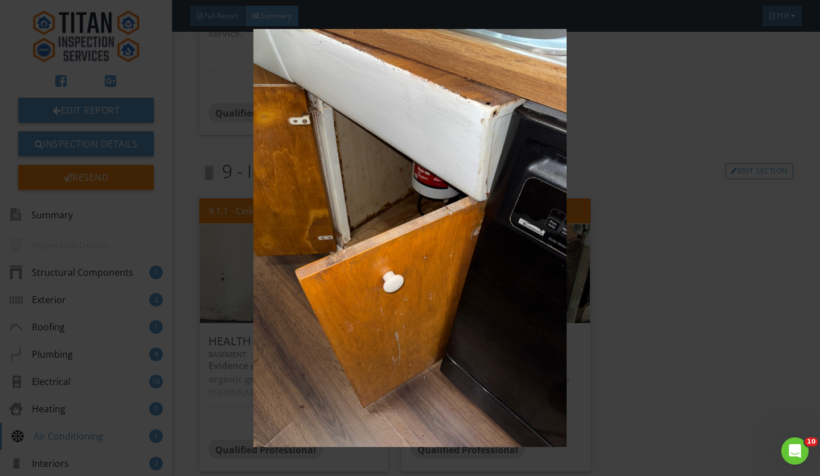
click at [819, 260] on div at bounding box center [410, 238] width 820 height 476
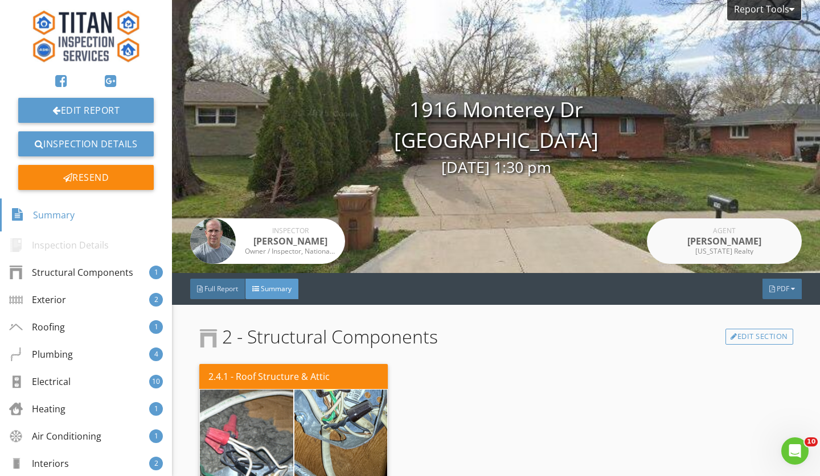
scroll to position [0, 0]
click at [210, 283] on div "Full Report" at bounding box center [217, 289] width 55 height 20
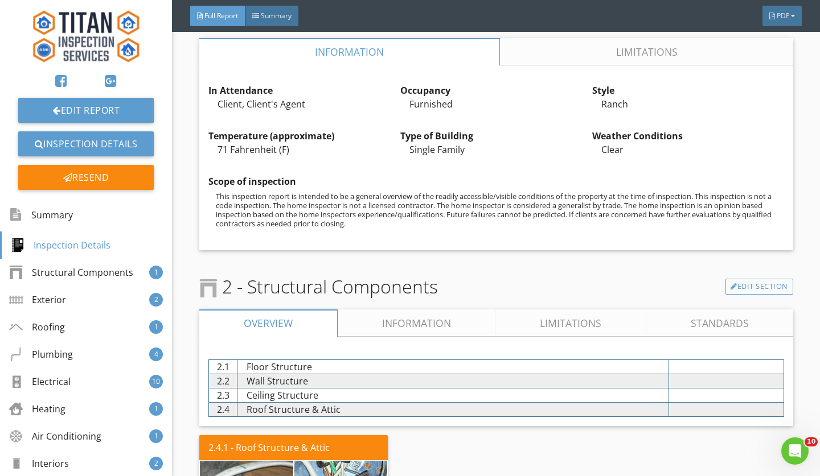
scroll to position [476, 0]
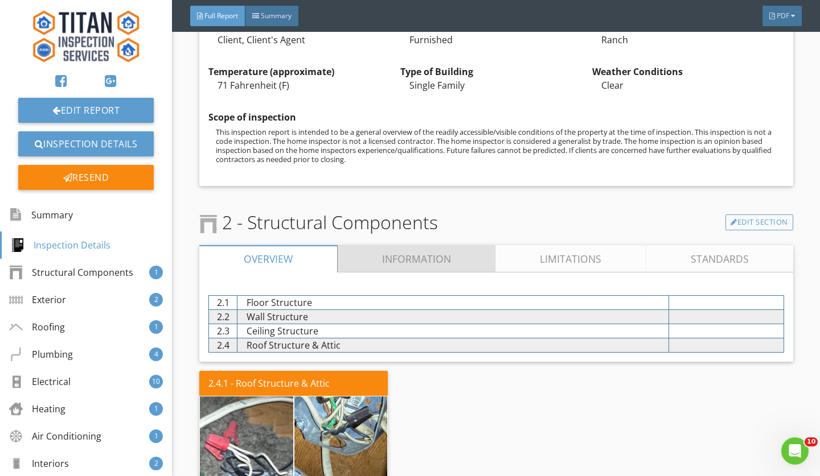
click at [422, 252] on link "Information" at bounding box center [417, 258] width 158 height 27
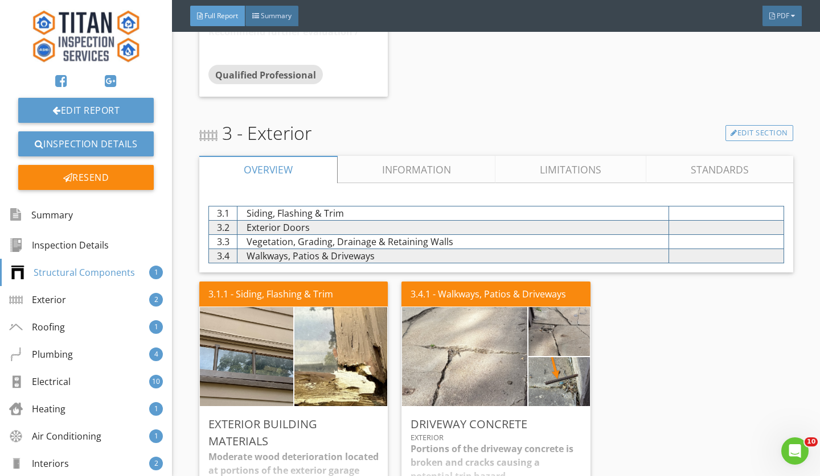
scroll to position [1824, 0]
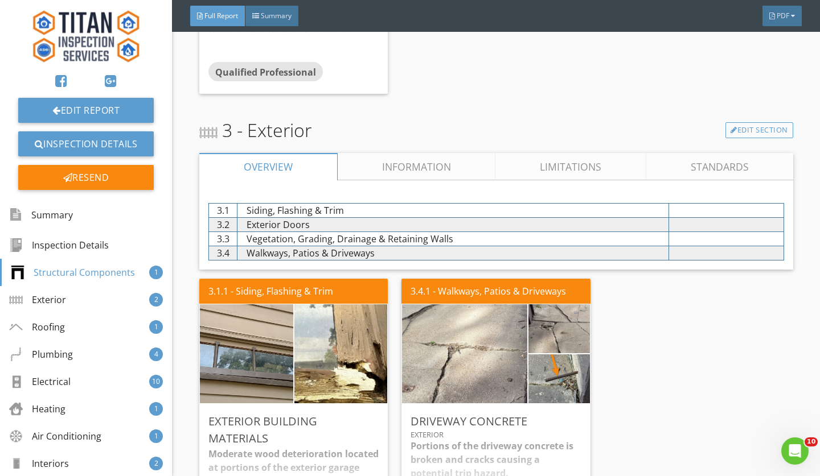
click at [408, 165] on link "Information" at bounding box center [417, 166] width 158 height 27
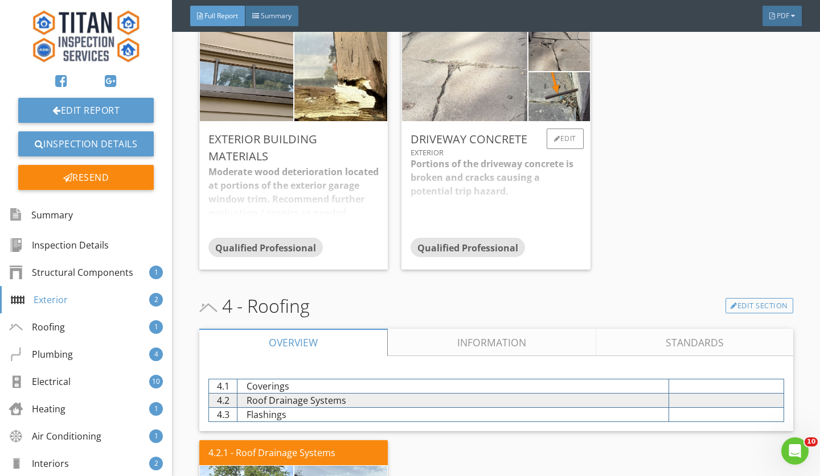
scroll to position [3456, 0]
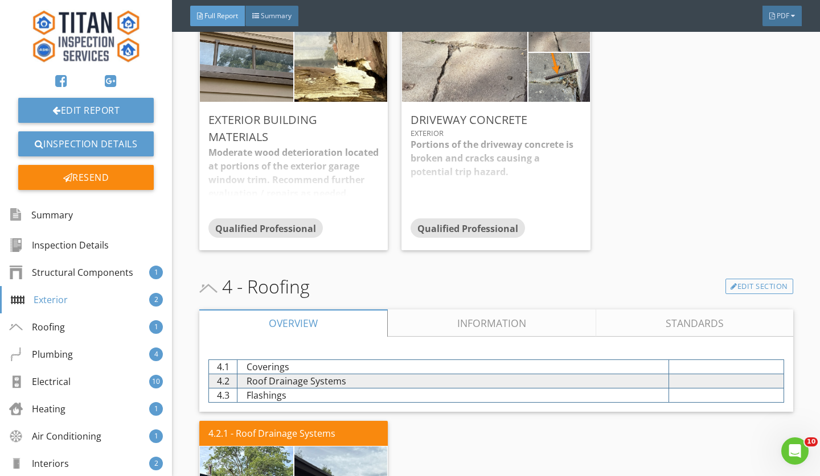
click at [480, 321] on link "Information" at bounding box center [492, 323] width 208 height 27
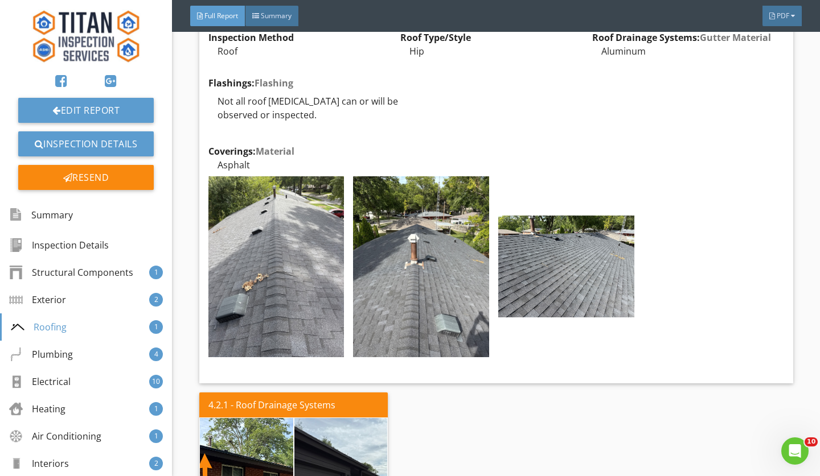
scroll to position [3815, 0]
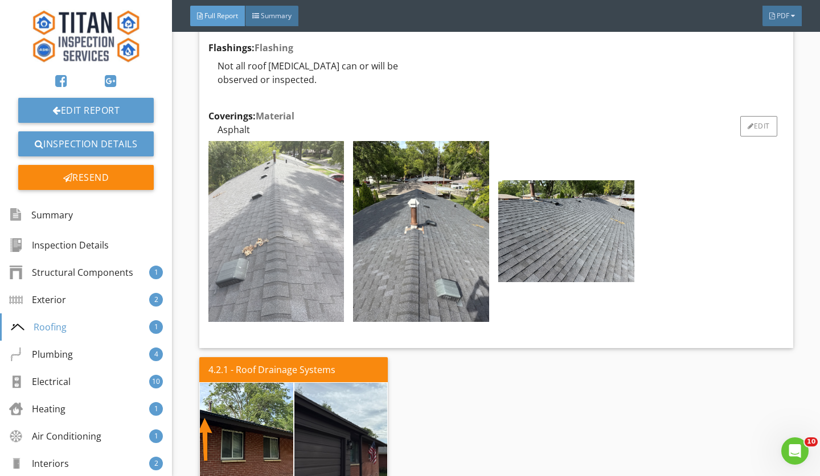
click at [278, 243] on img at bounding box center [276, 231] width 136 height 181
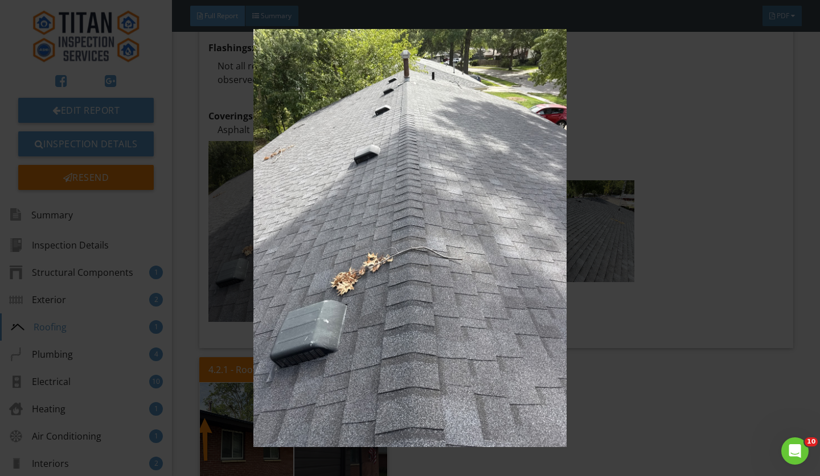
click at [661, 368] on img at bounding box center [410, 238] width 744 height 418
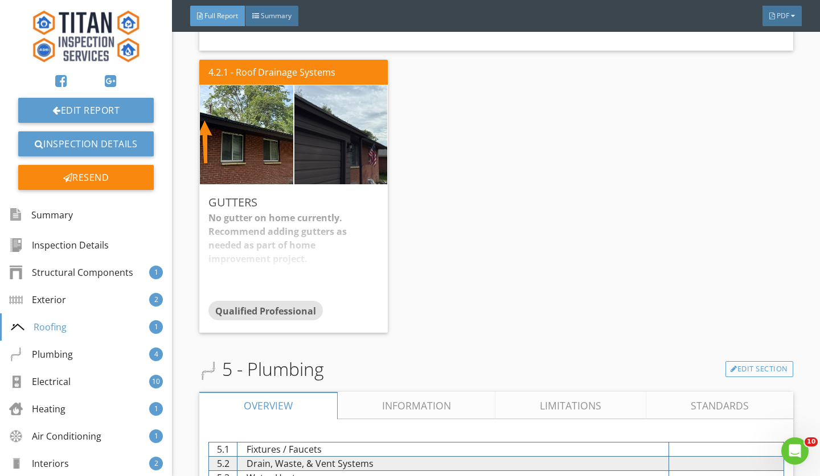
scroll to position [4197, 0]
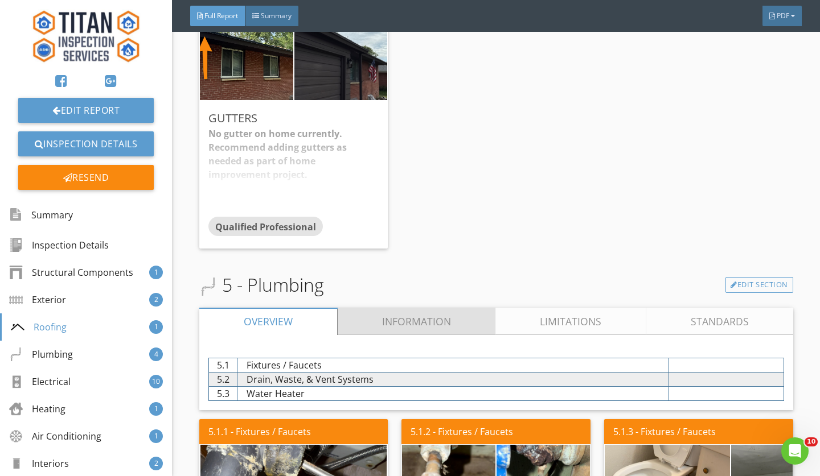
click at [410, 310] on link "Information" at bounding box center [417, 321] width 158 height 27
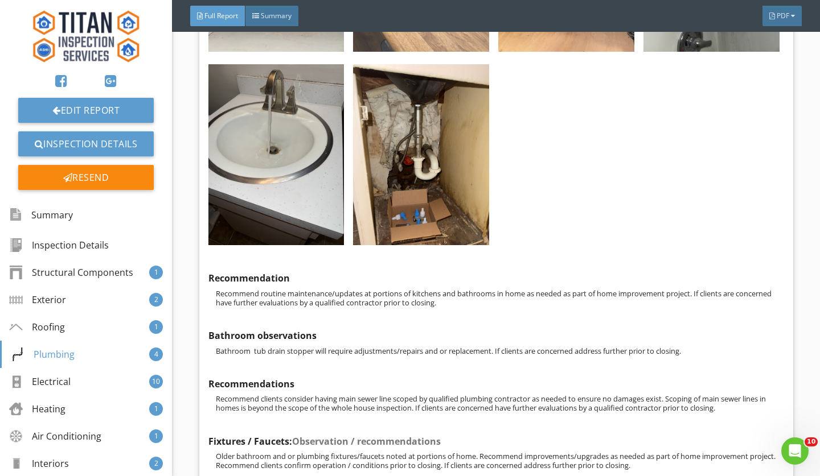
scroll to position [5910, 0]
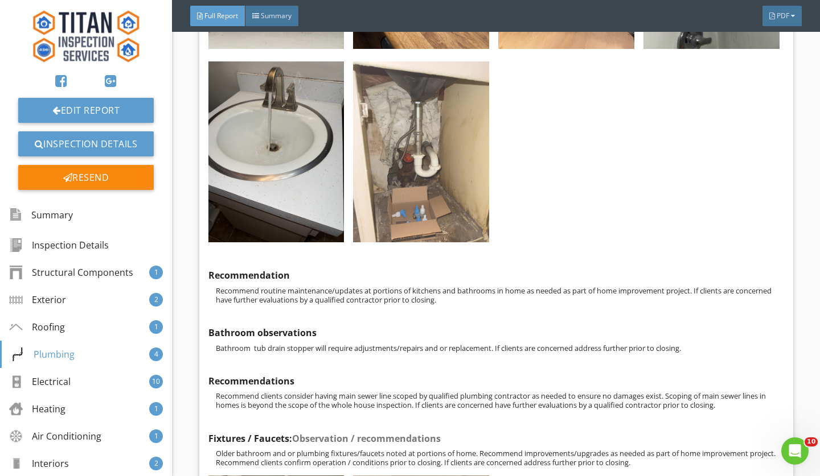
click at [418, 207] on img at bounding box center [421, 151] width 136 height 181
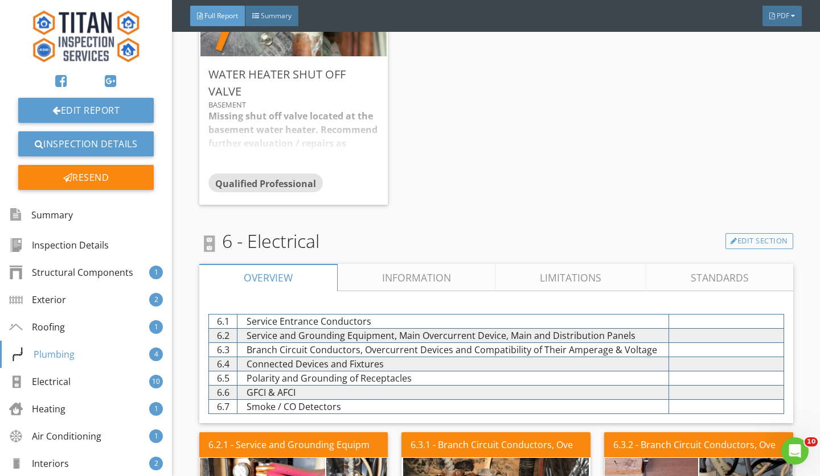
scroll to position [7259, 0]
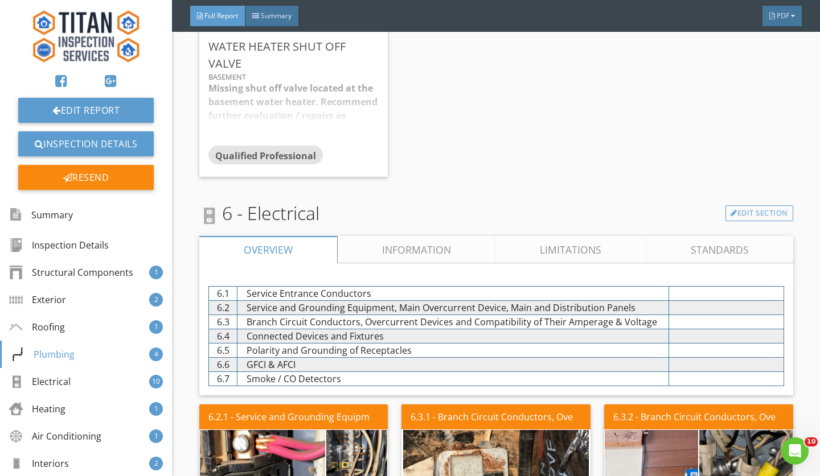
click at [412, 244] on link "Information" at bounding box center [417, 249] width 158 height 27
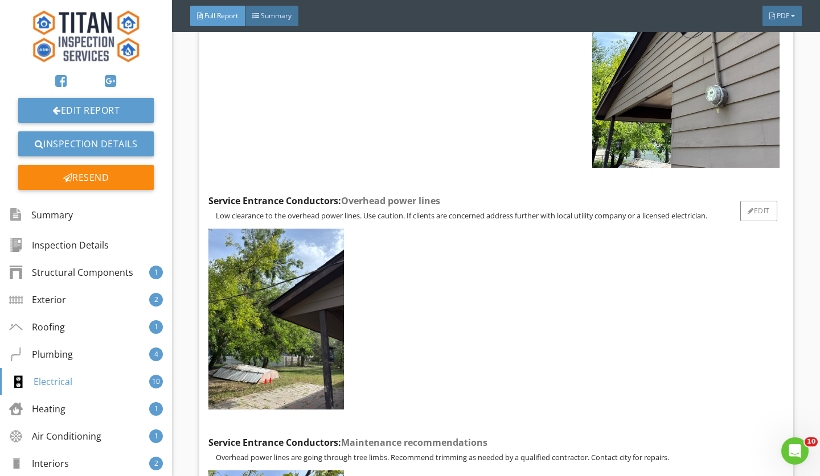
scroll to position [7755, 0]
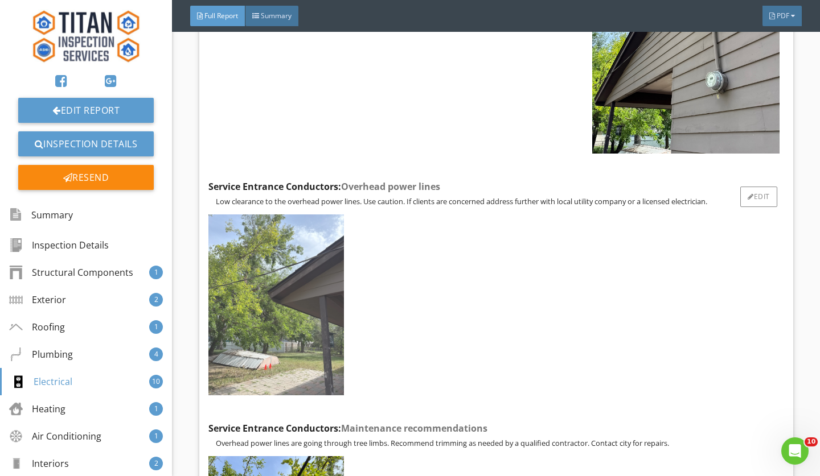
click at [264, 298] on img at bounding box center [276, 305] width 136 height 181
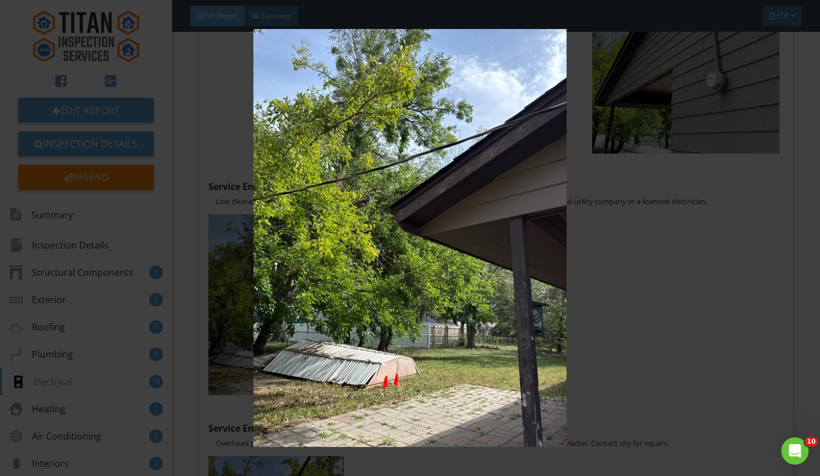
click at [663, 307] on img at bounding box center [410, 238] width 744 height 418
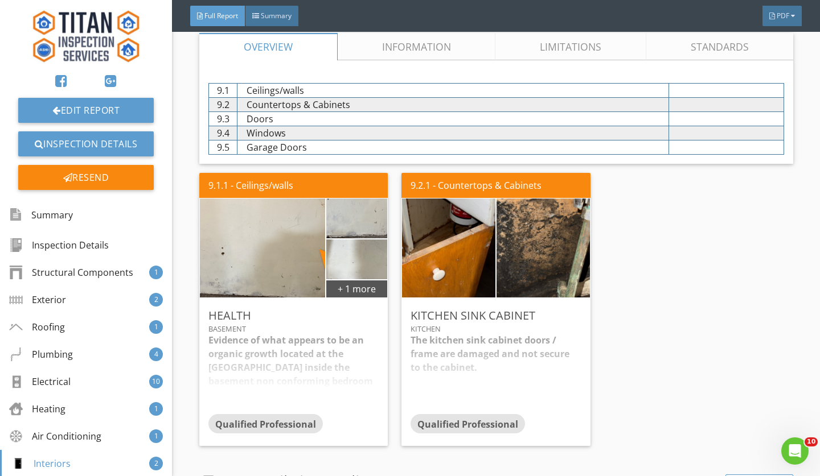
scroll to position [10943, 0]
